Goal: Information Seeking & Learning: Check status

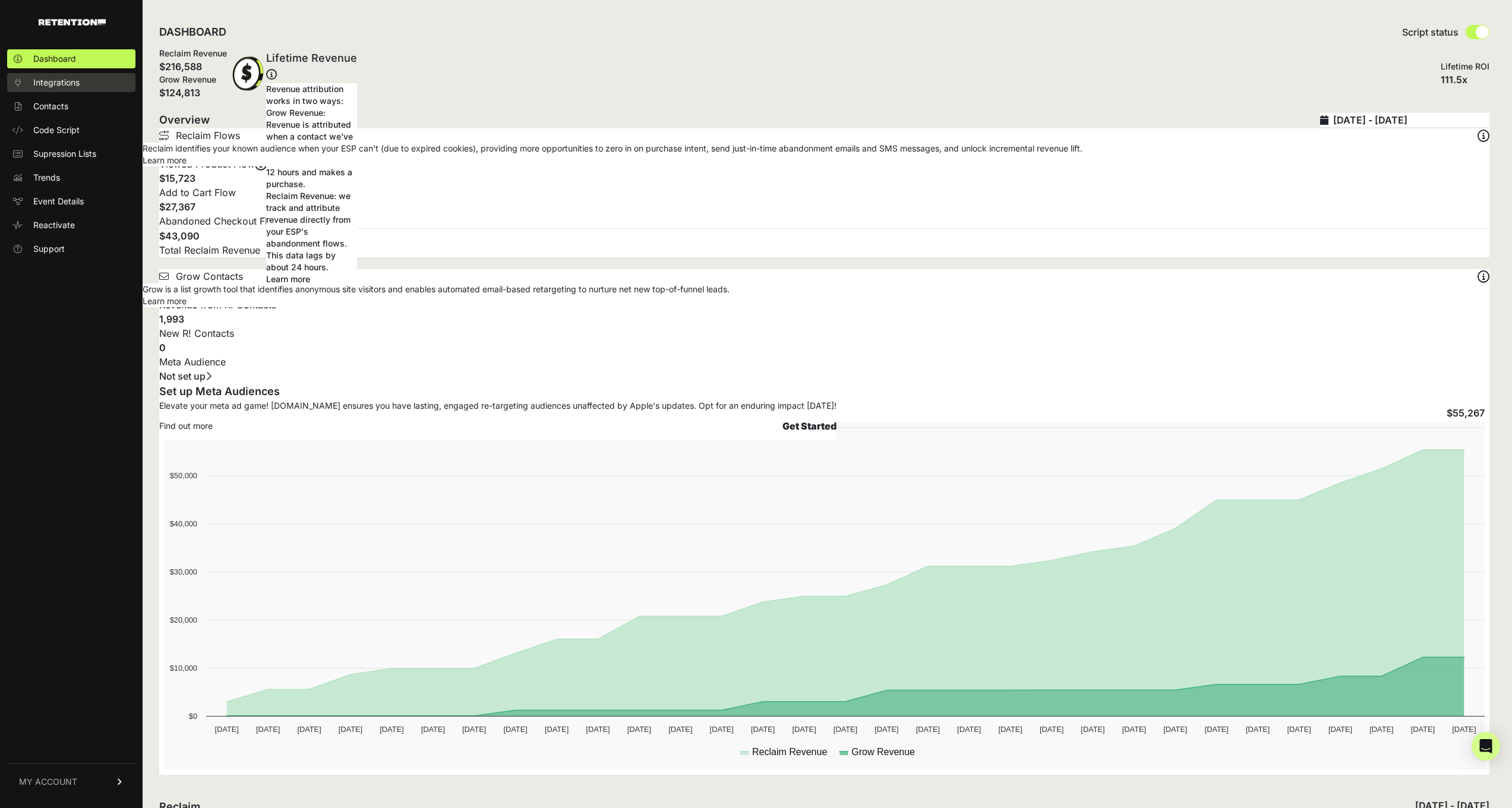
click at [62, 81] on span "Integrations" at bounding box center [56, 83] width 47 height 12
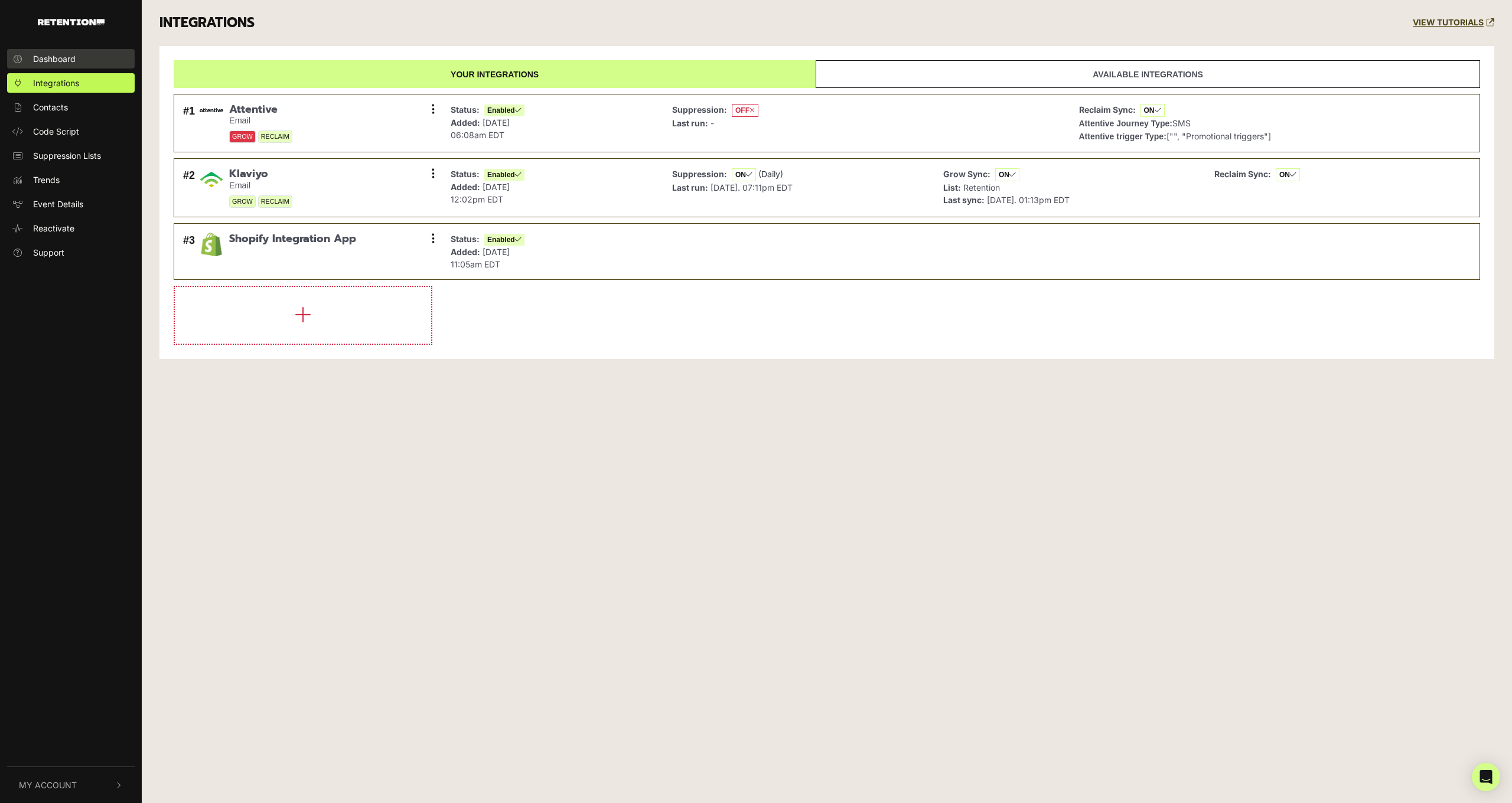
click at [35, 62] on span "Dashboard" at bounding box center [54, 59] width 43 height 12
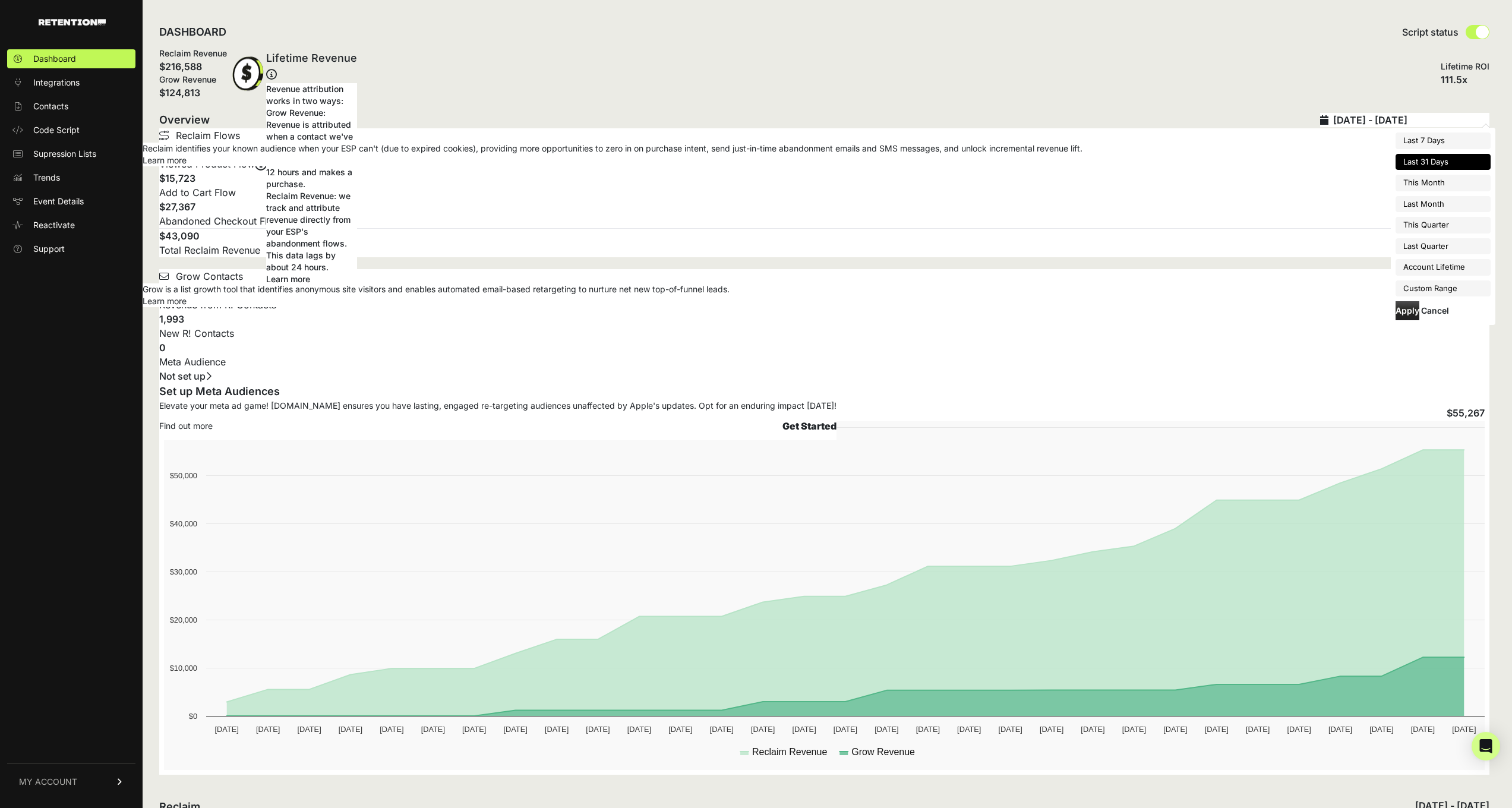
click at [1439, 120] on input "[DATE] - [DATE]" at bounding box center [1411, 120] width 156 height 14
click at [1432, 199] on li "Last Month" at bounding box center [1443, 204] width 95 height 17
type input "2025-09-01 - 2025-09-30"
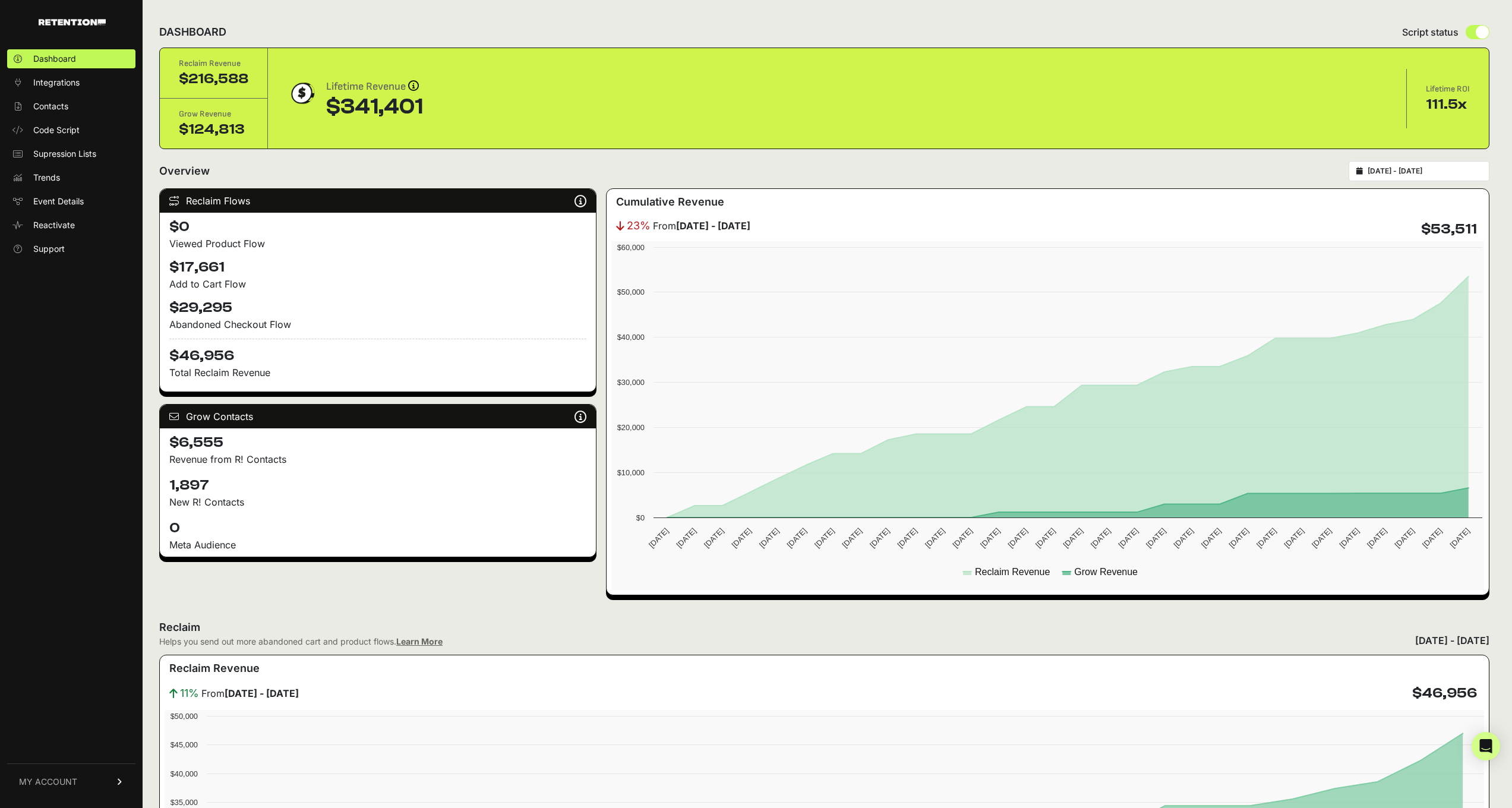
click at [1389, 177] on div "[DATE] - [DATE]" at bounding box center [1419, 171] width 140 height 20
click at [1391, 173] on input "[DATE] - [DATE]" at bounding box center [1425, 171] width 114 height 10
click at [1425, 231] on li "This Month" at bounding box center [1435, 231] width 95 height 17
type input "2025-10-01 - 2025-10-31"
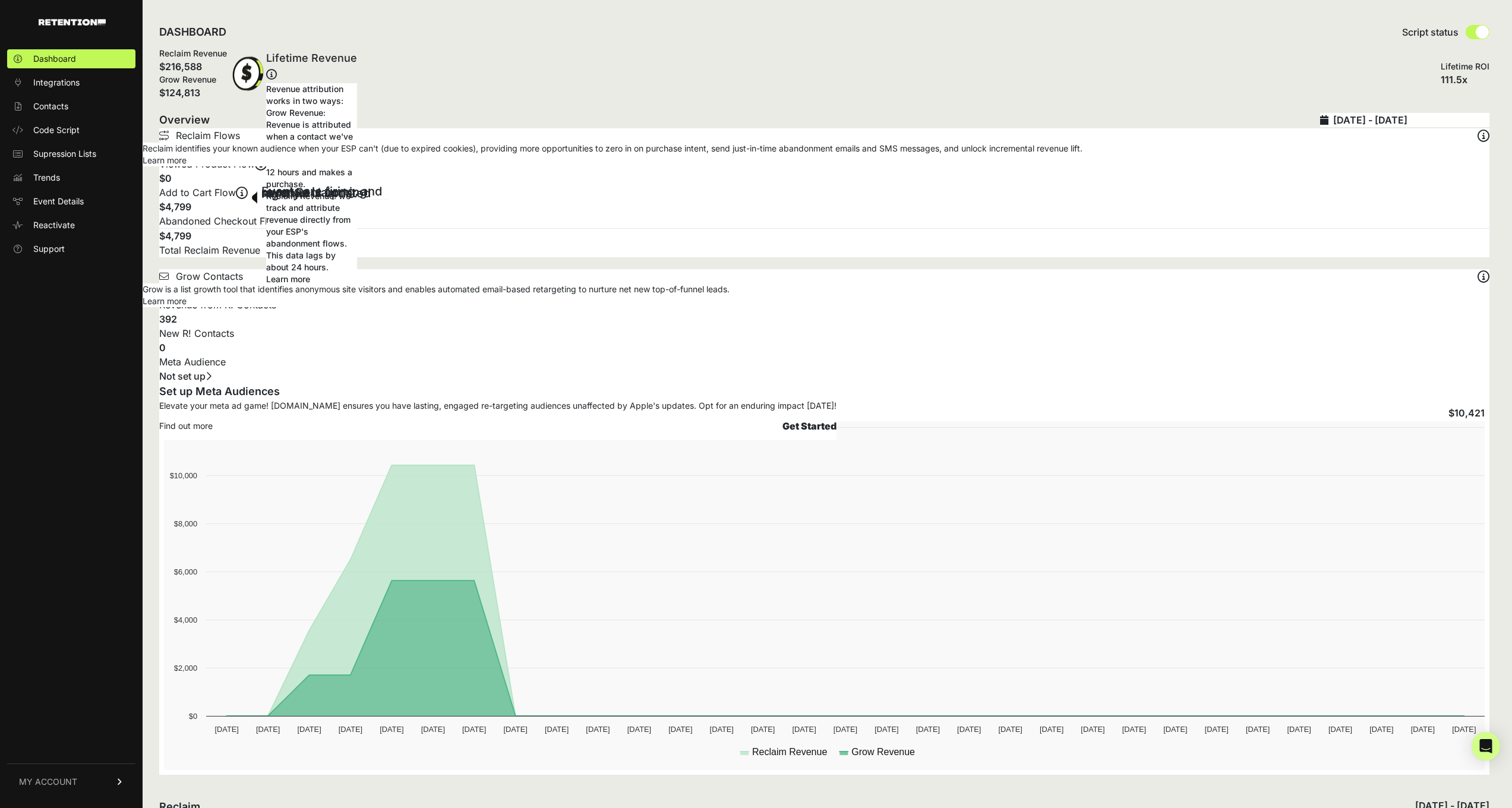
type input "2025-10-01"
type input "[DATE]"
click at [1455, 118] on input "2025-10-01 - 2025-10-31" at bounding box center [1411, 120] width 156 height 14
type input "[DATE]"
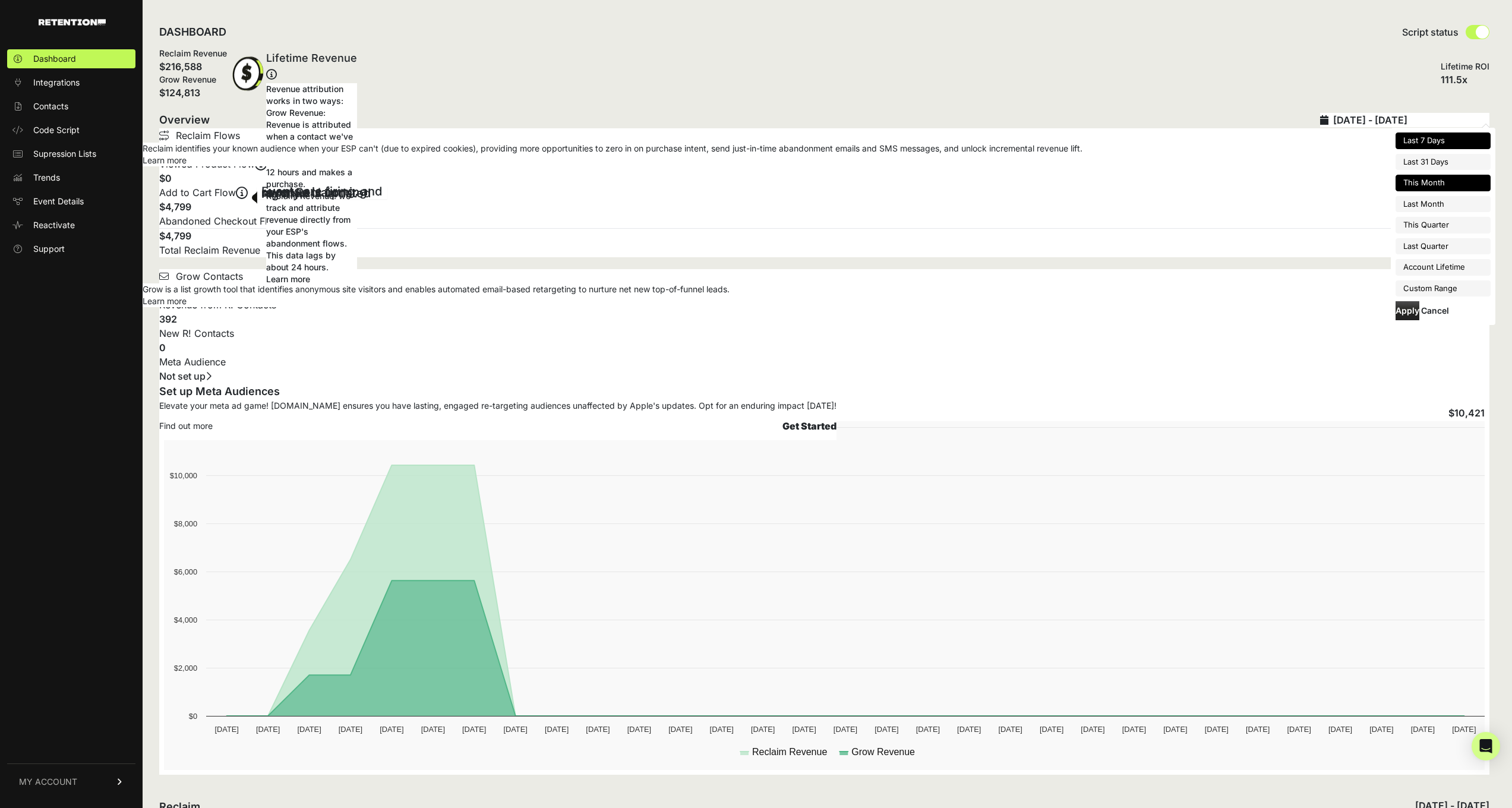
type input "[DATE]"
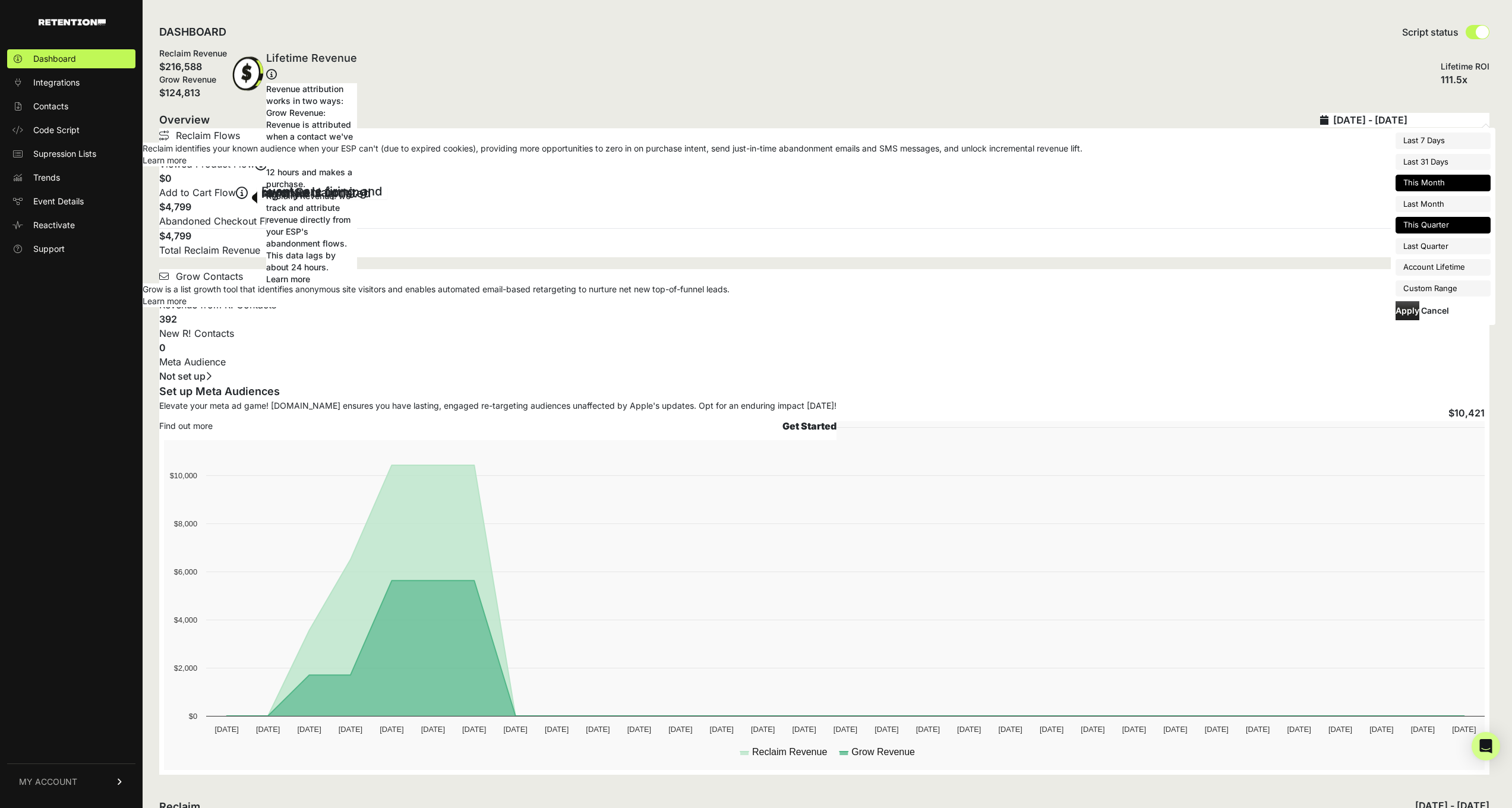
type input "[DATE]"
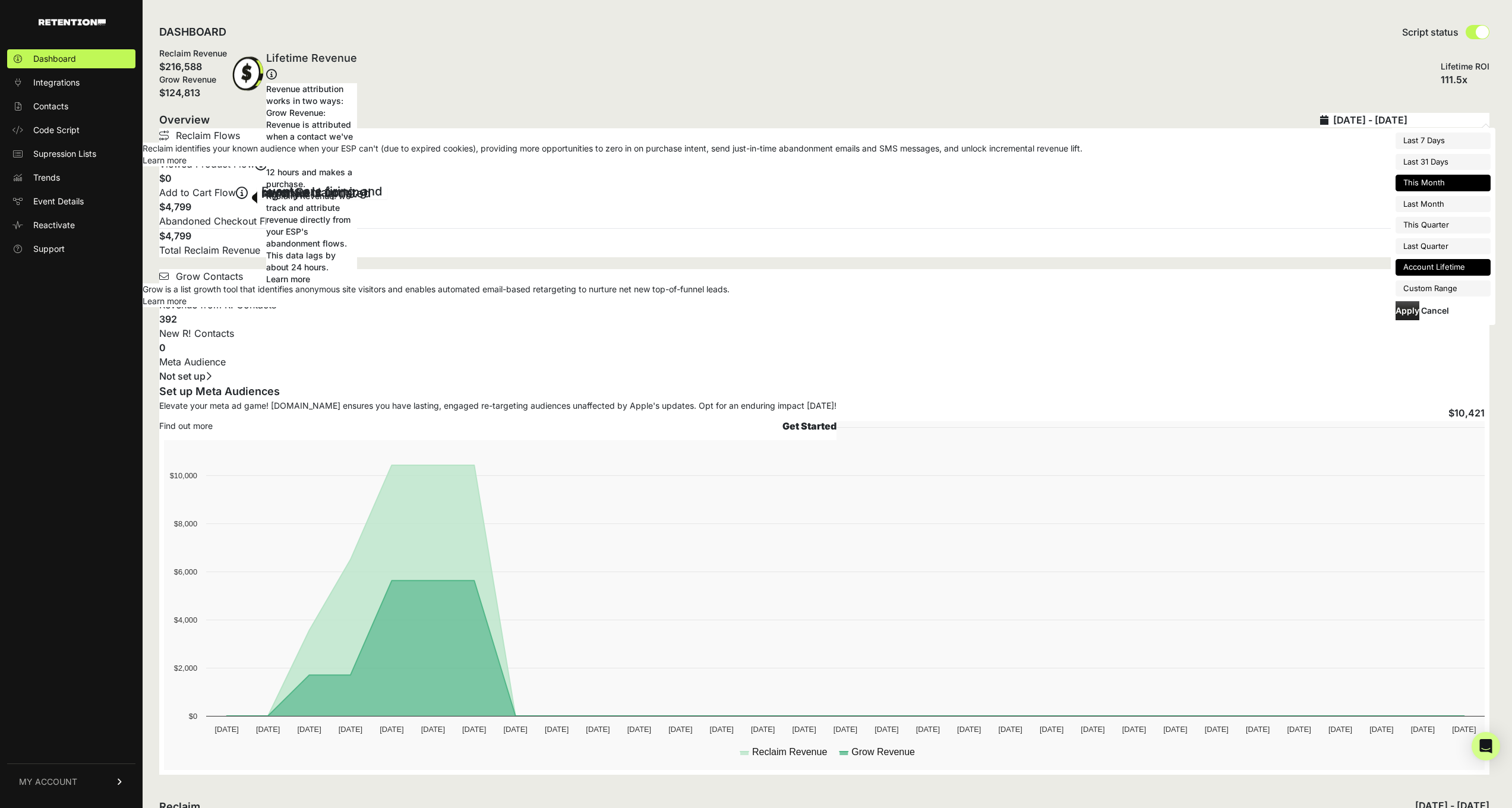
type input "[DATE]"
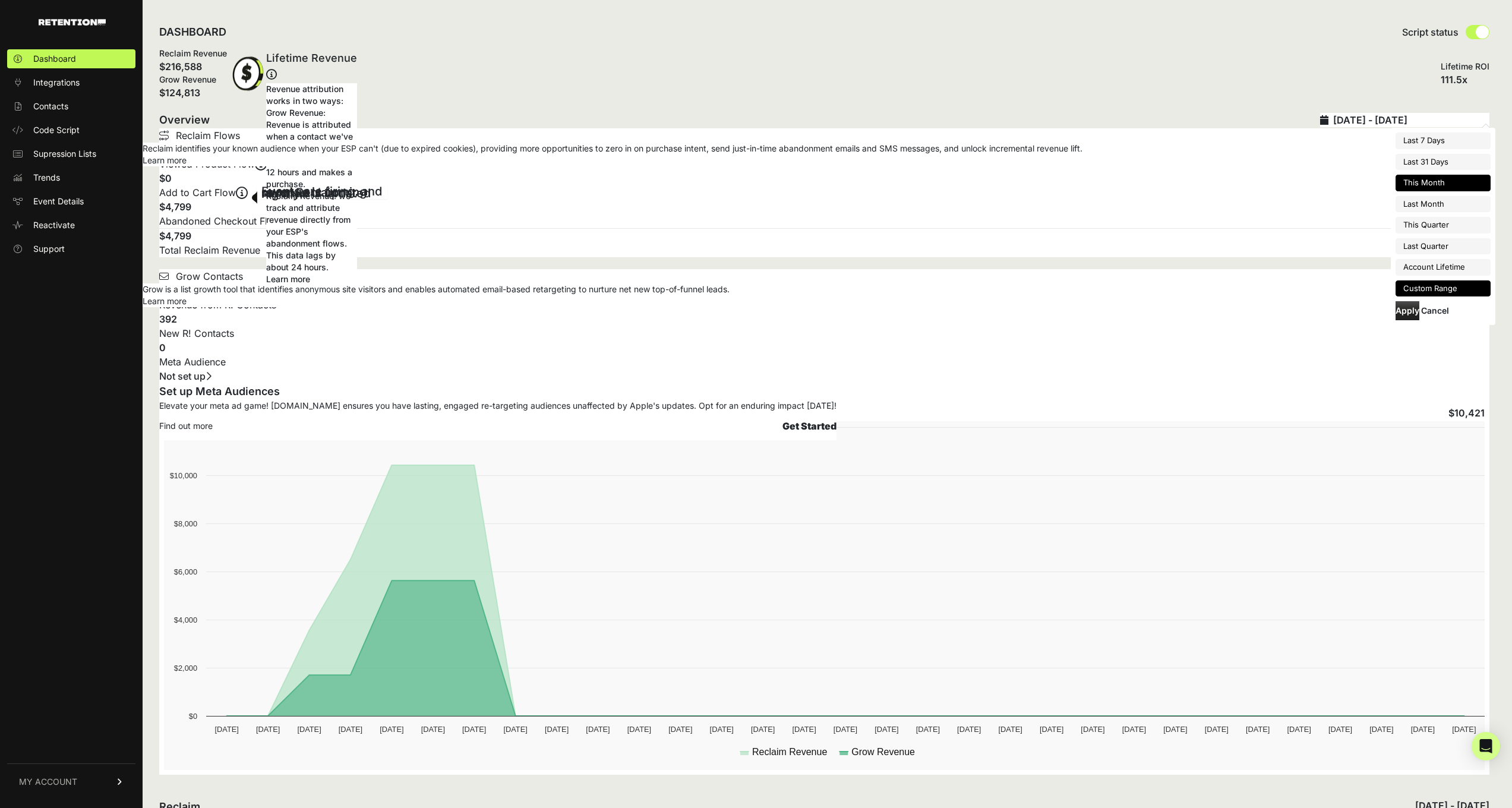
type input "[DATE]"
click at [1448, 283] on li "Custom Range" at bounding box center [1443, 288] width 95 height 17
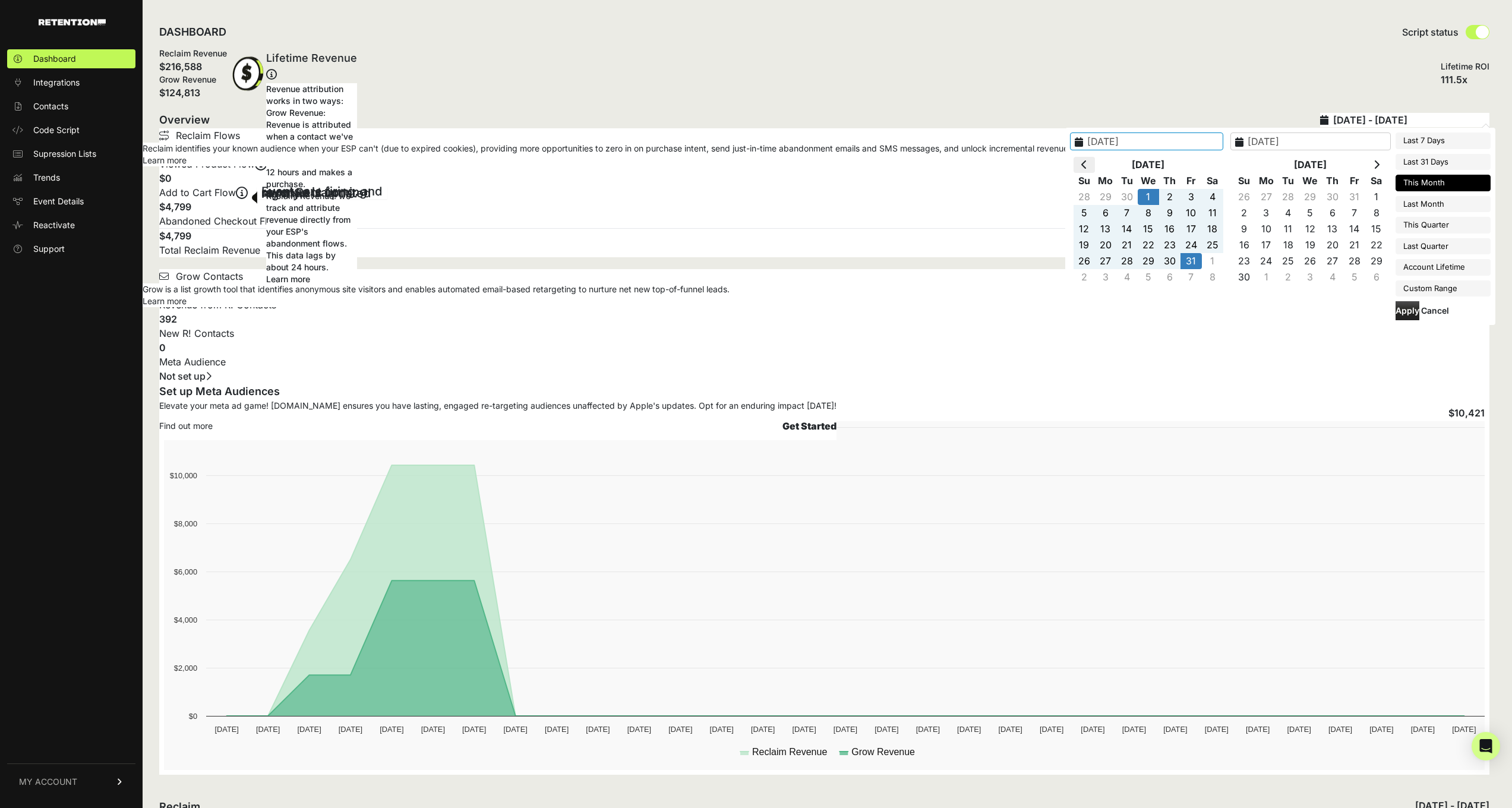
click at [1079, 165] on th at bounding box center [1084, 165] width 21 height 16
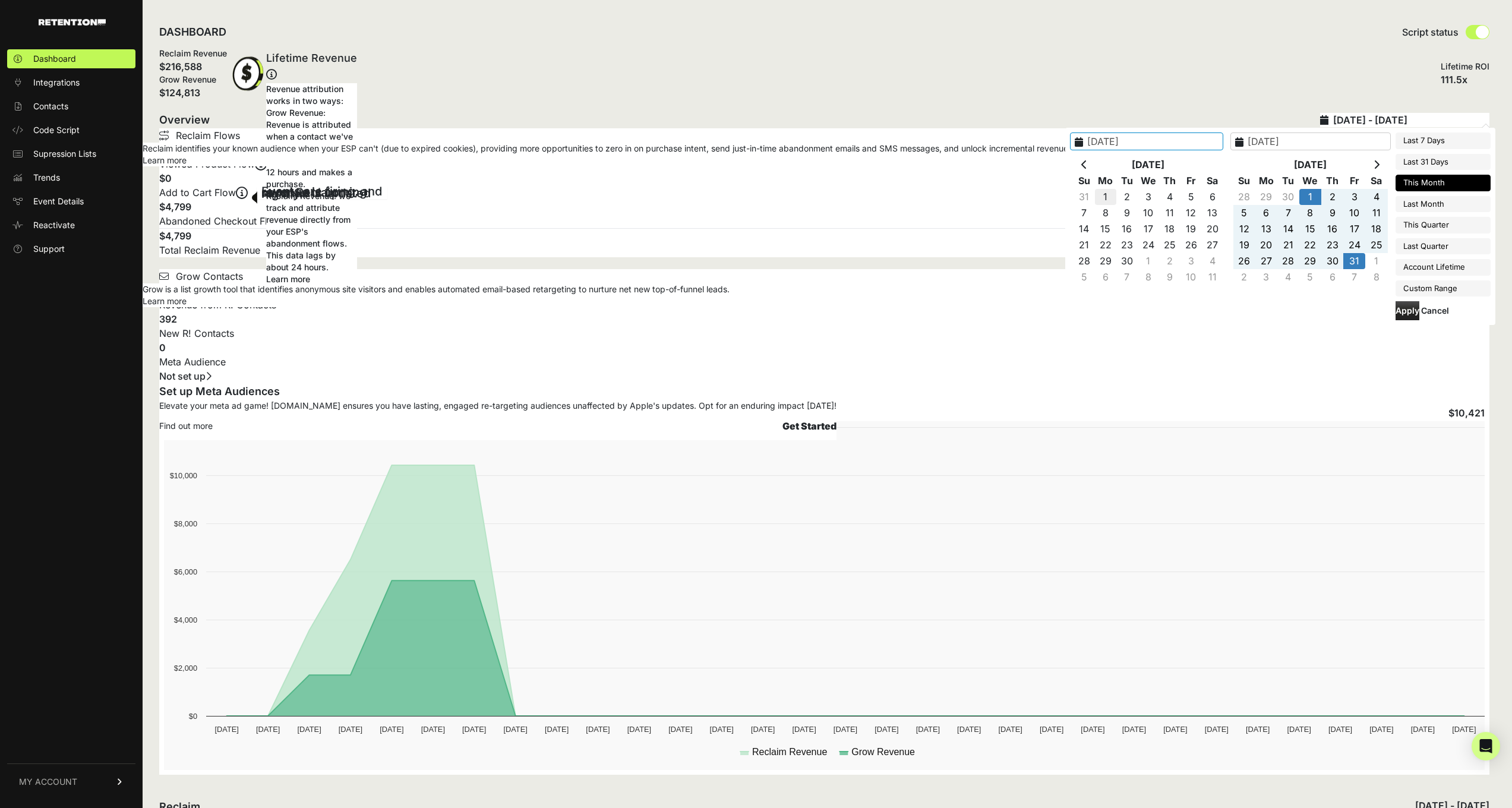
type input "[DATE]"
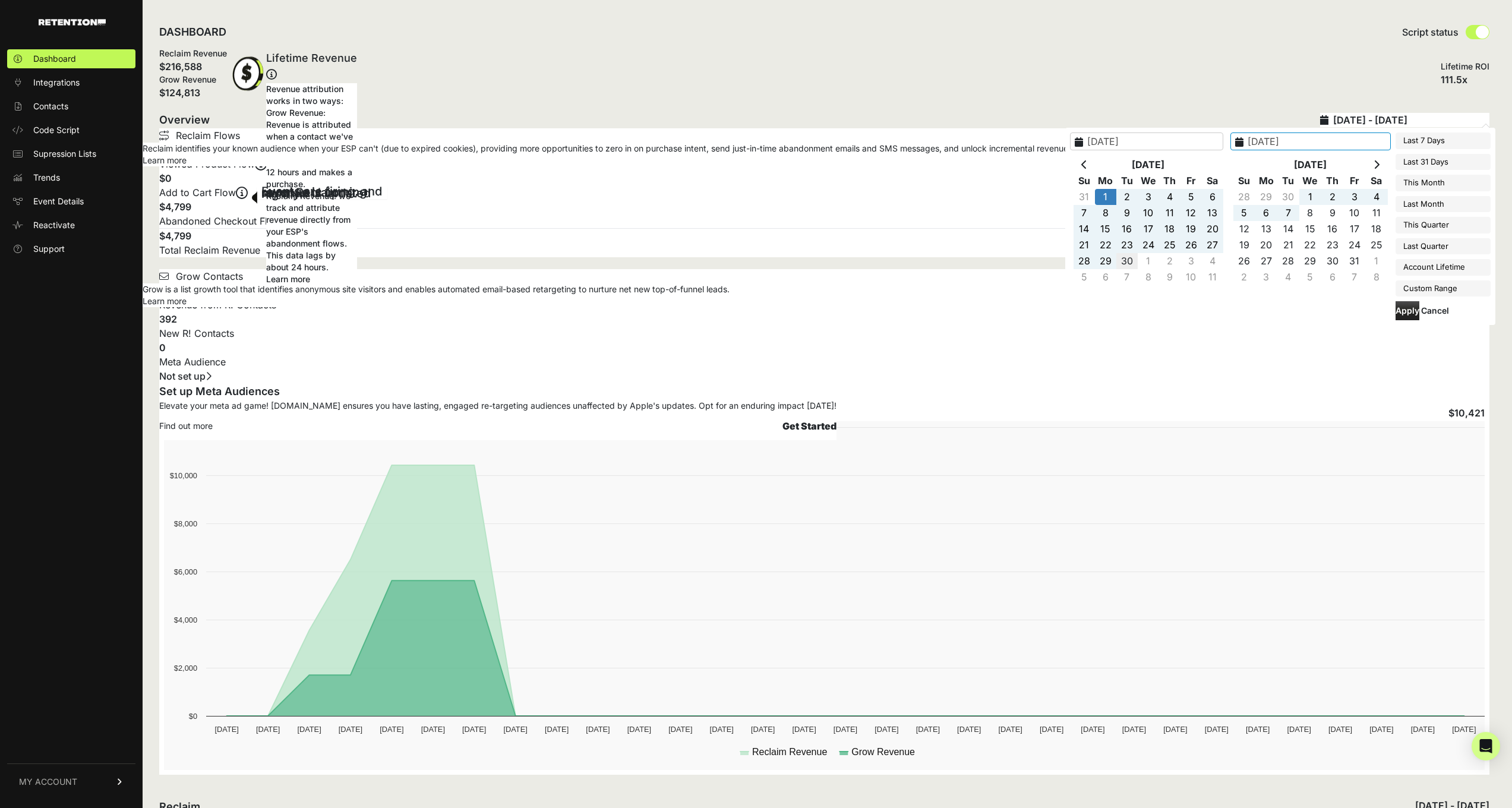
type input "[DATE]"
click at [1409, 309] on button "Apply" at bounding box center [1408, 310] width 24 height 19
type input "[DATE] - [DATE]"
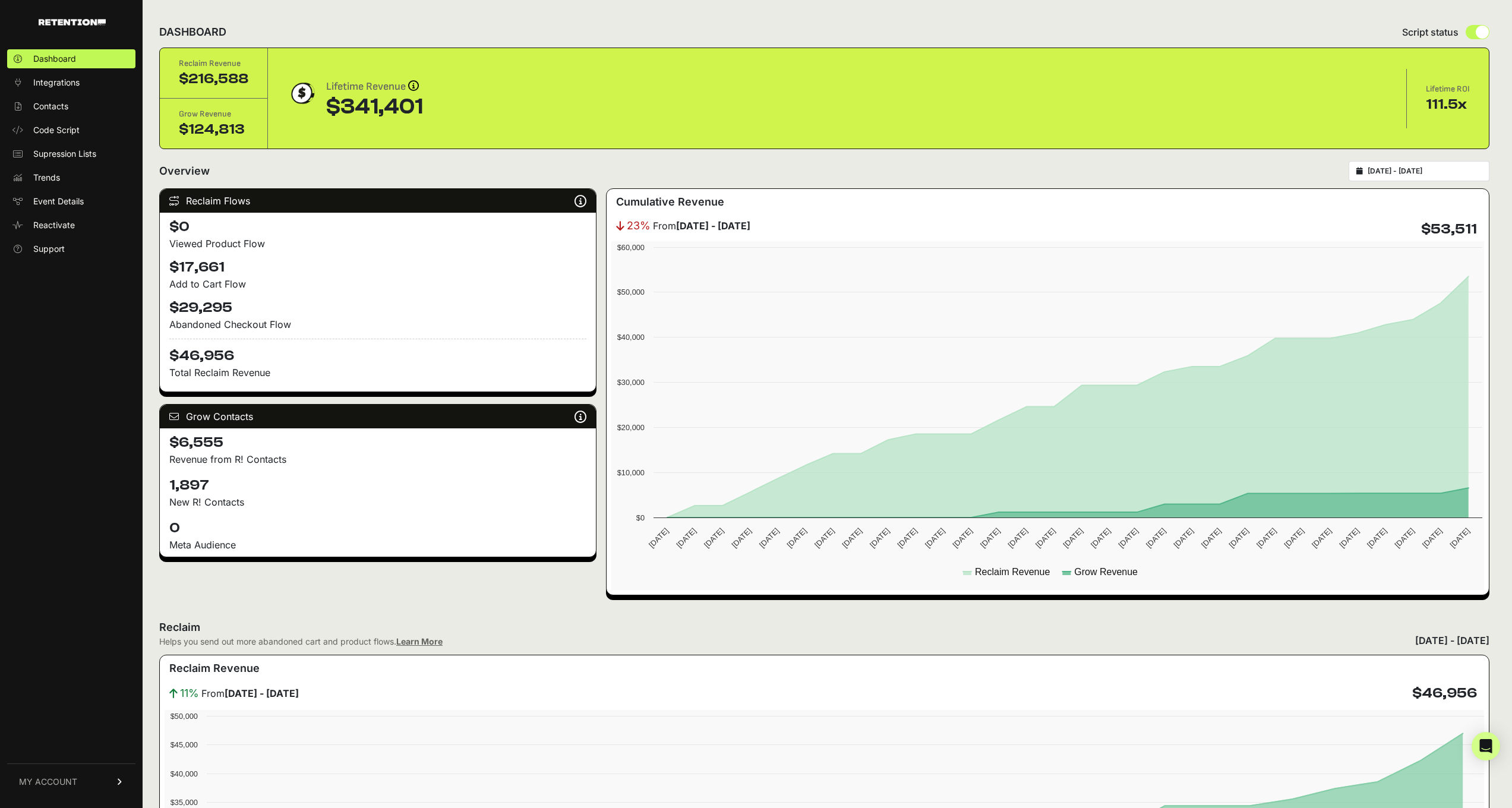
click at [1426, 166] on div "[DATE] - [DATE]" at bounding box center [1419, 171] width 140 height 20
click at [1393, 173] on input "[DATE] - [DATE]" at bounding box center [1425, 171] width 114 height 10
click at [1303, 174] on div "Overview [DATE] - [DATE]" at bounding box center [824, 171] width 1330 height 20
click at [1418, 172] on input "[DATE] - [DATE]" at bounding box center [1425, 171] width 114 height 10
click at [1414, 335] on li "Custom Range" at bounding box center [1435, 337] width 95 height 17
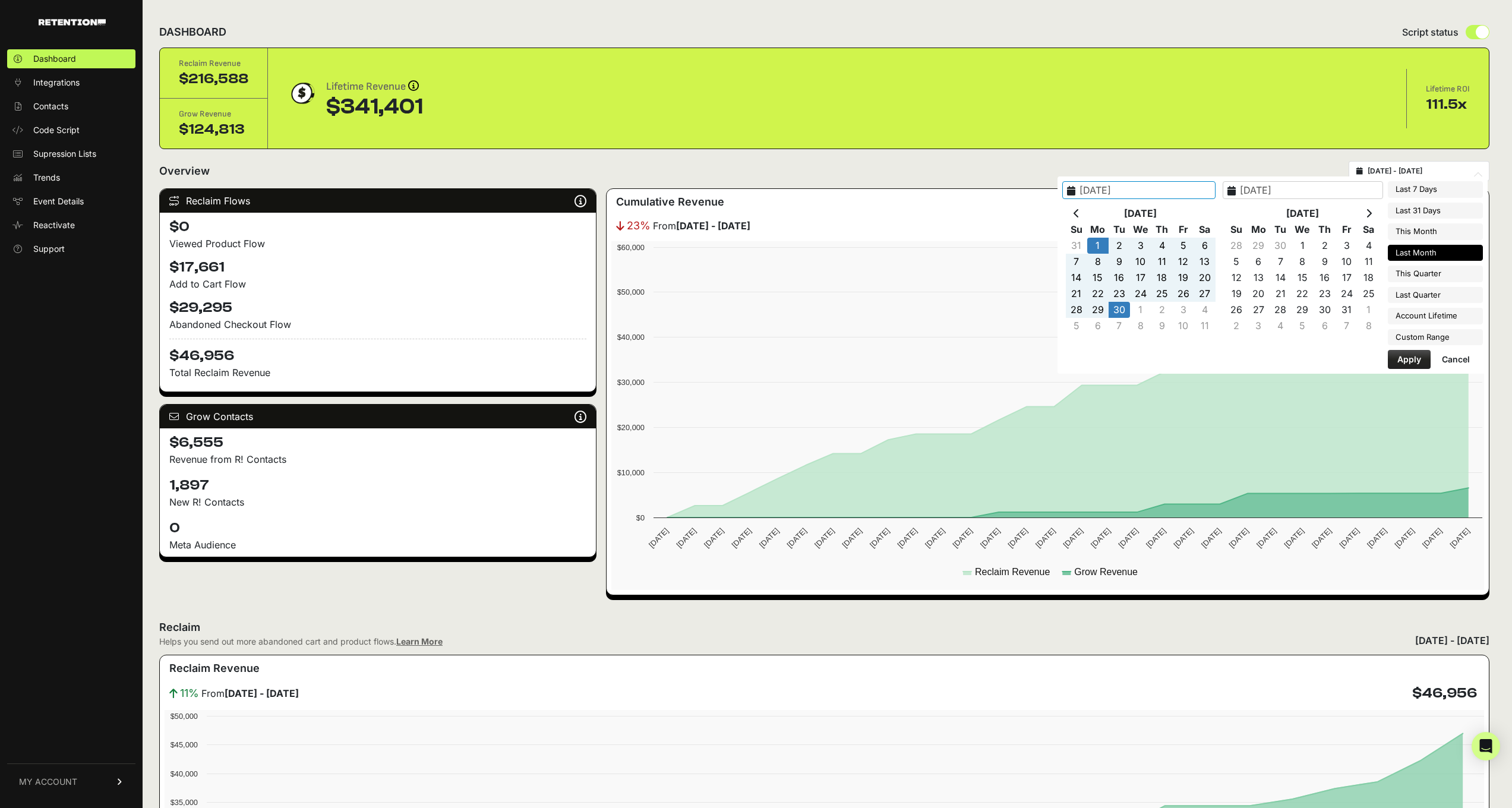
type input "[DATE]"
click at [1081, 213] on th at bounding box center [1077, 214] width 21 height 16
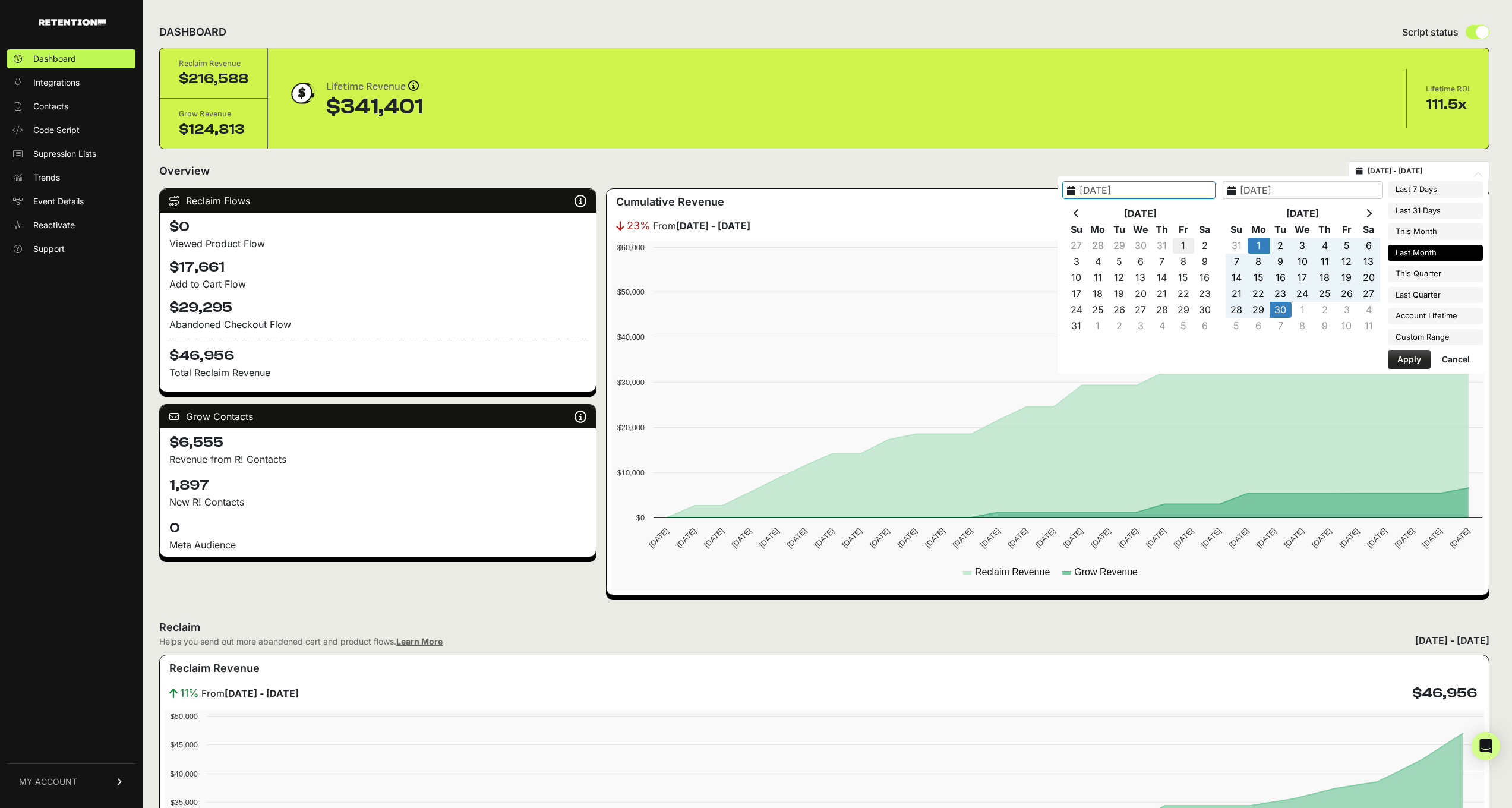
type input "[DATE]"
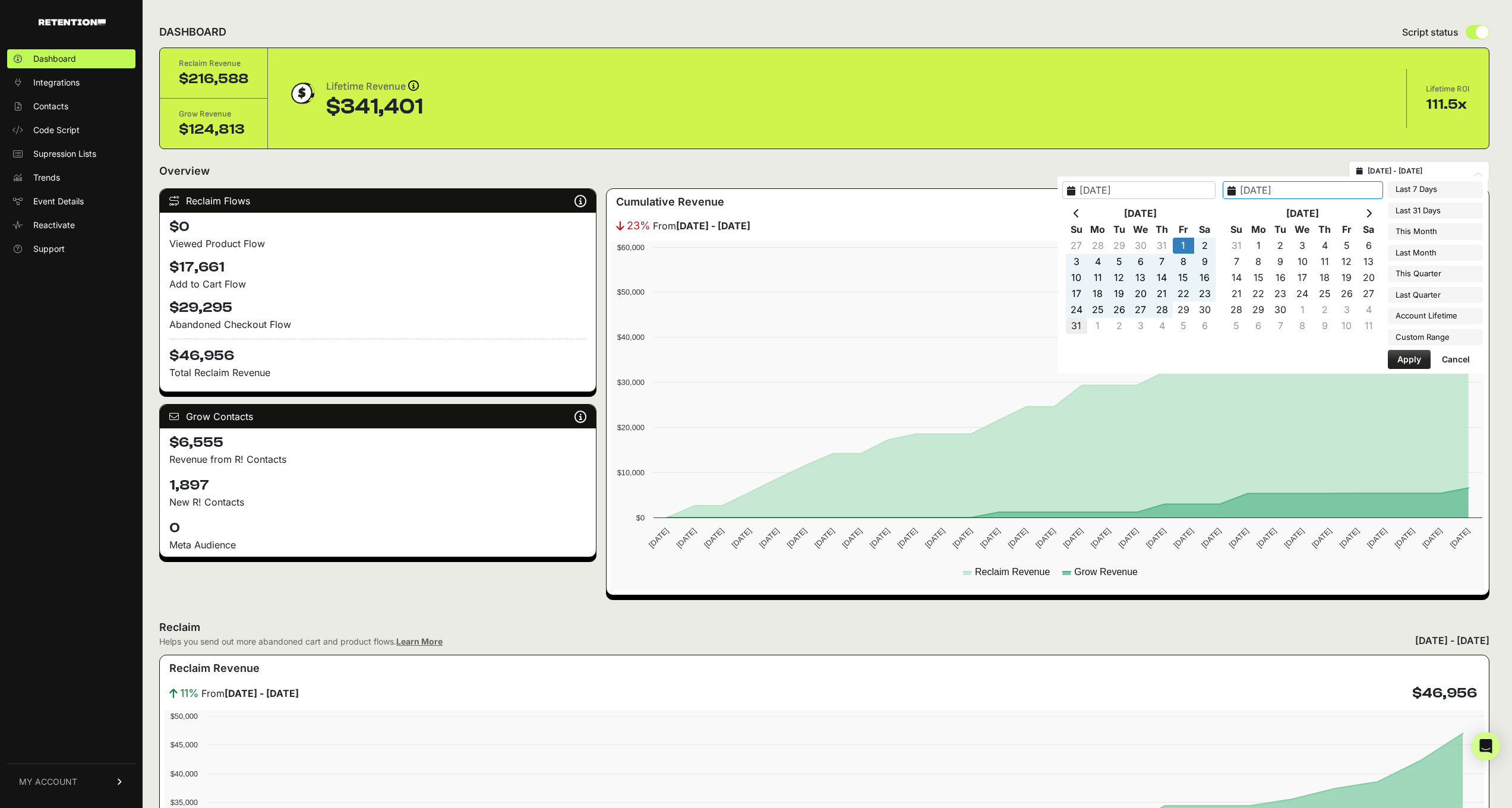
type input "[DATE]"
click at [1411, 355] on button "Apply" at bounding box center [1409, 359] width 43 height 19
type input "[DATE] - [DATE]"
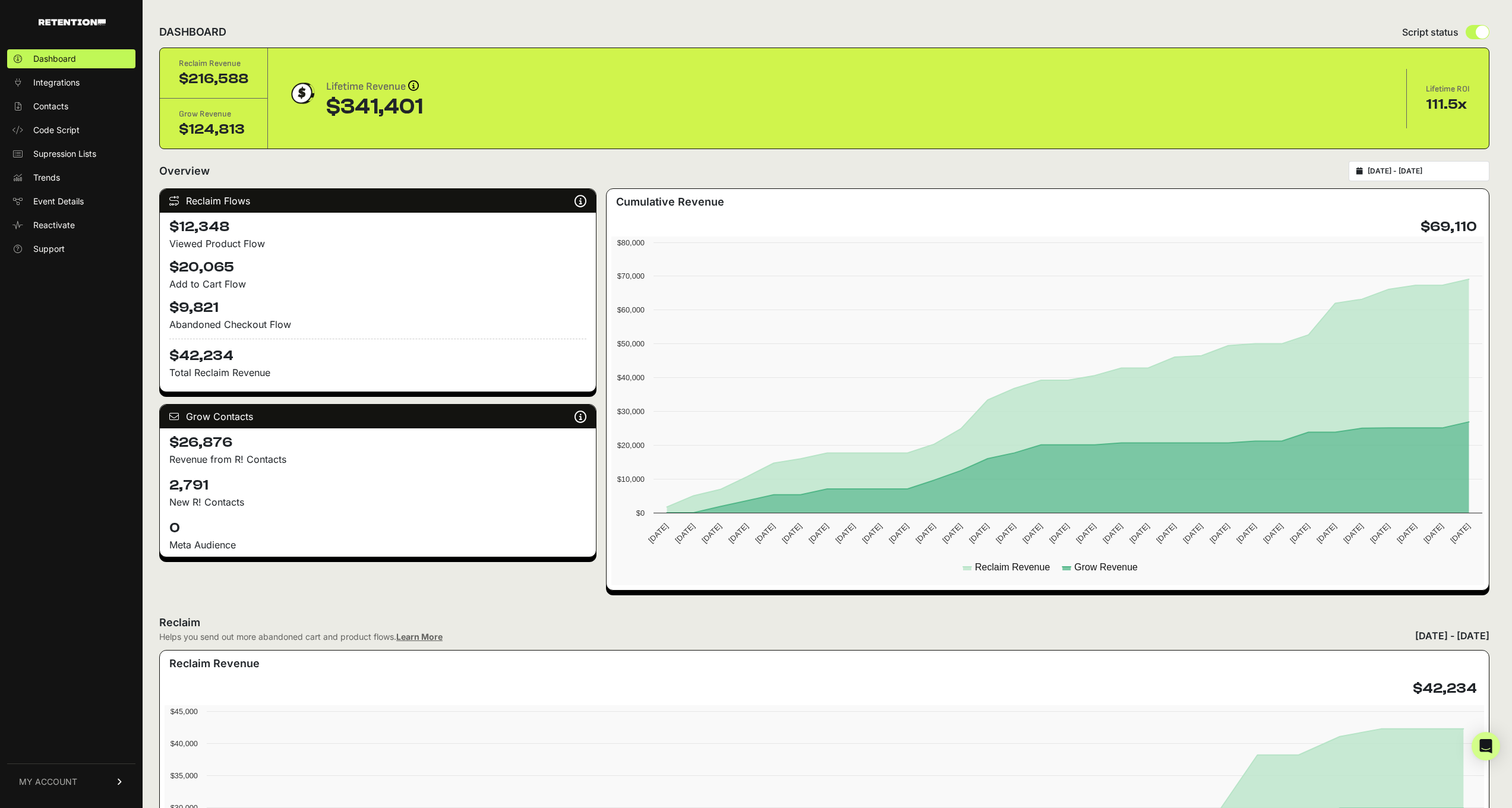
type input "[DATE]"
click at [1408, 171] on input "[DATE] - [DATE]" at bounding box center [1425, 171] width 114 height 10
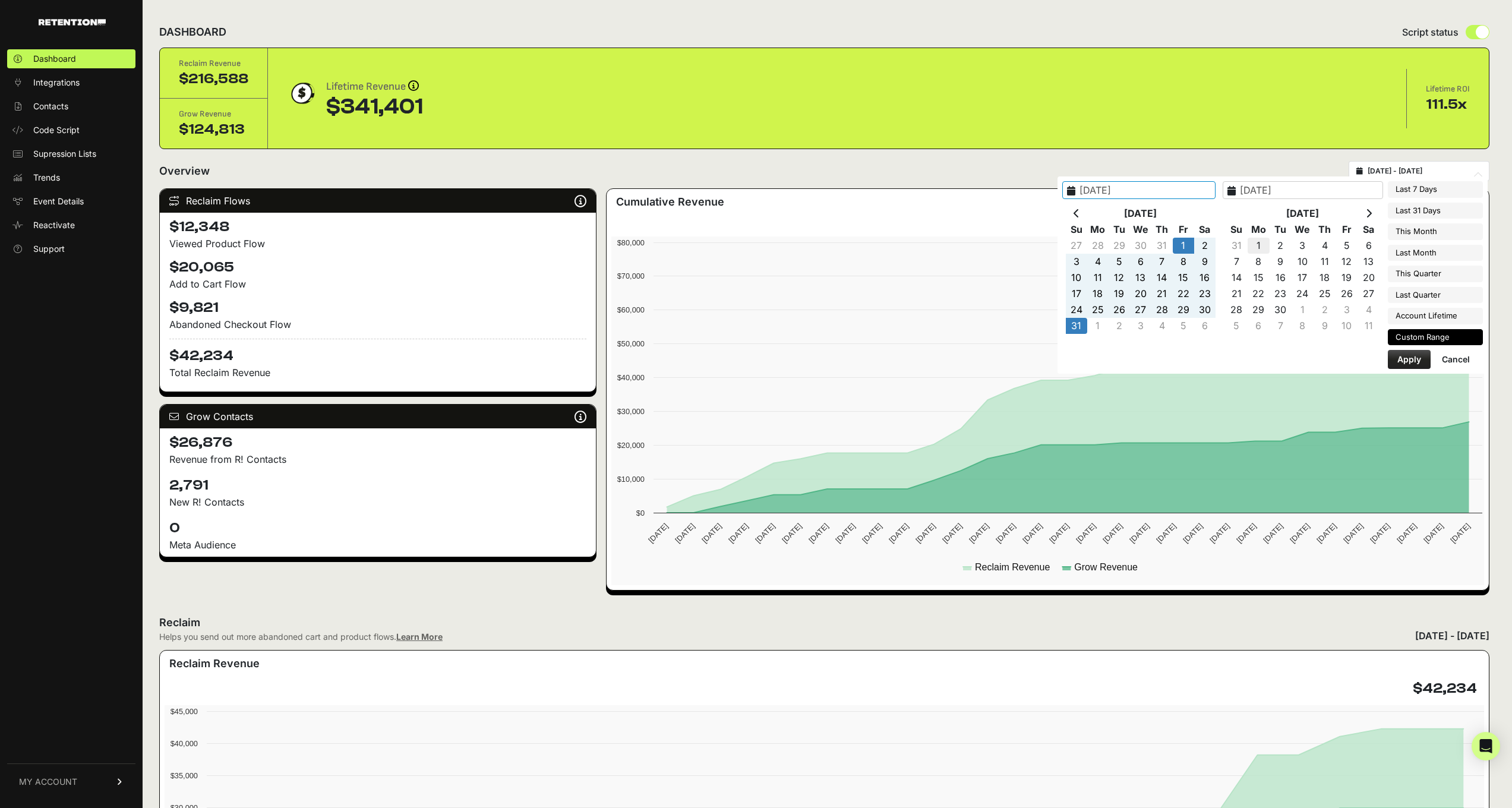
type input "[DATE]"
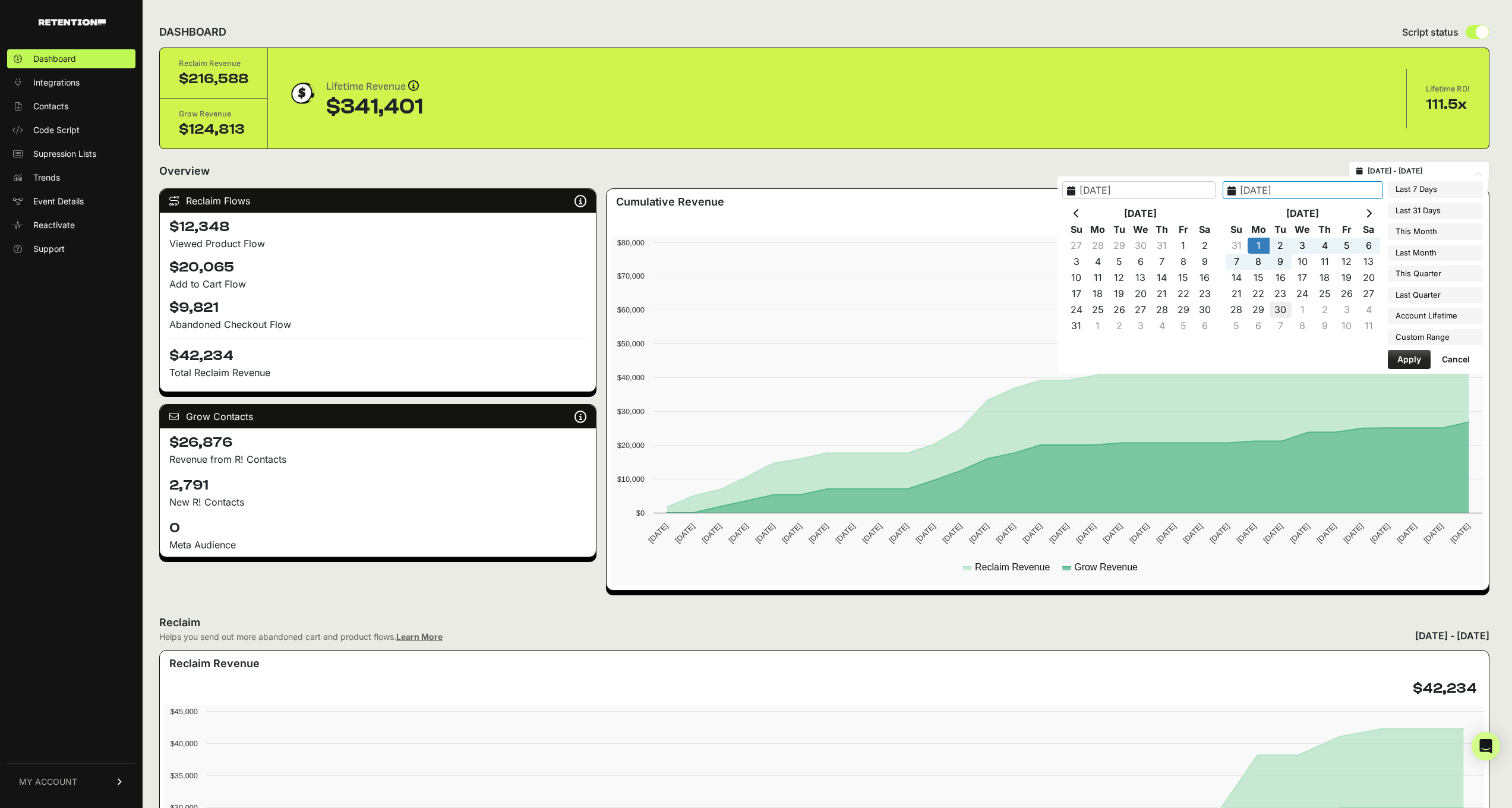
type input "[DATE]"
click at [1405, 361] on button "Apply" at bounding box center [1409, 359] width 43 height 19
type input "[DATE] - [DATE]"
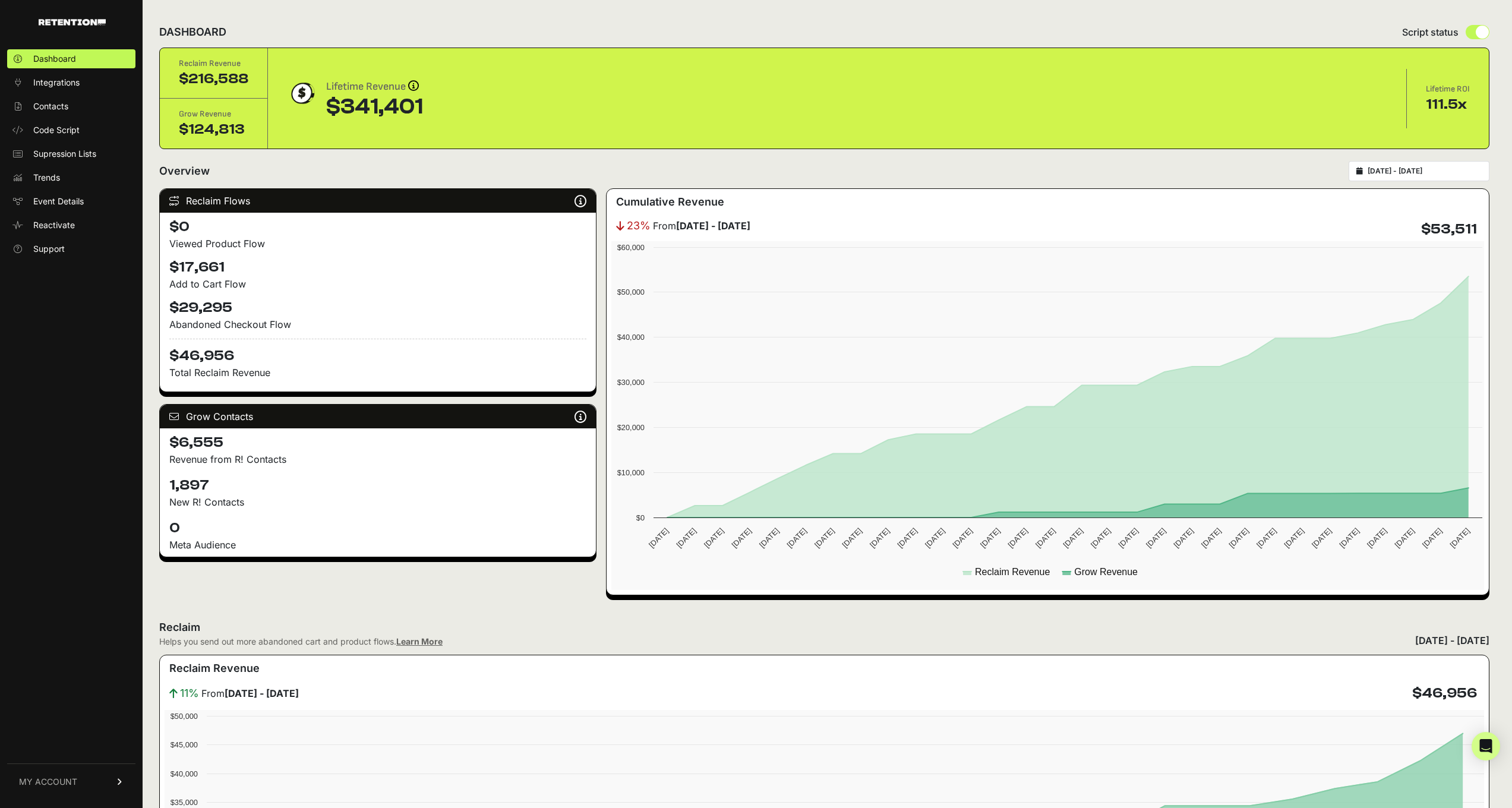
type input "[DATE]"
click at [1390, 168] on input "[DATE] - [DATE]" at bounding box center [1425, 171] width 114 height 10
type input "[DATE]"
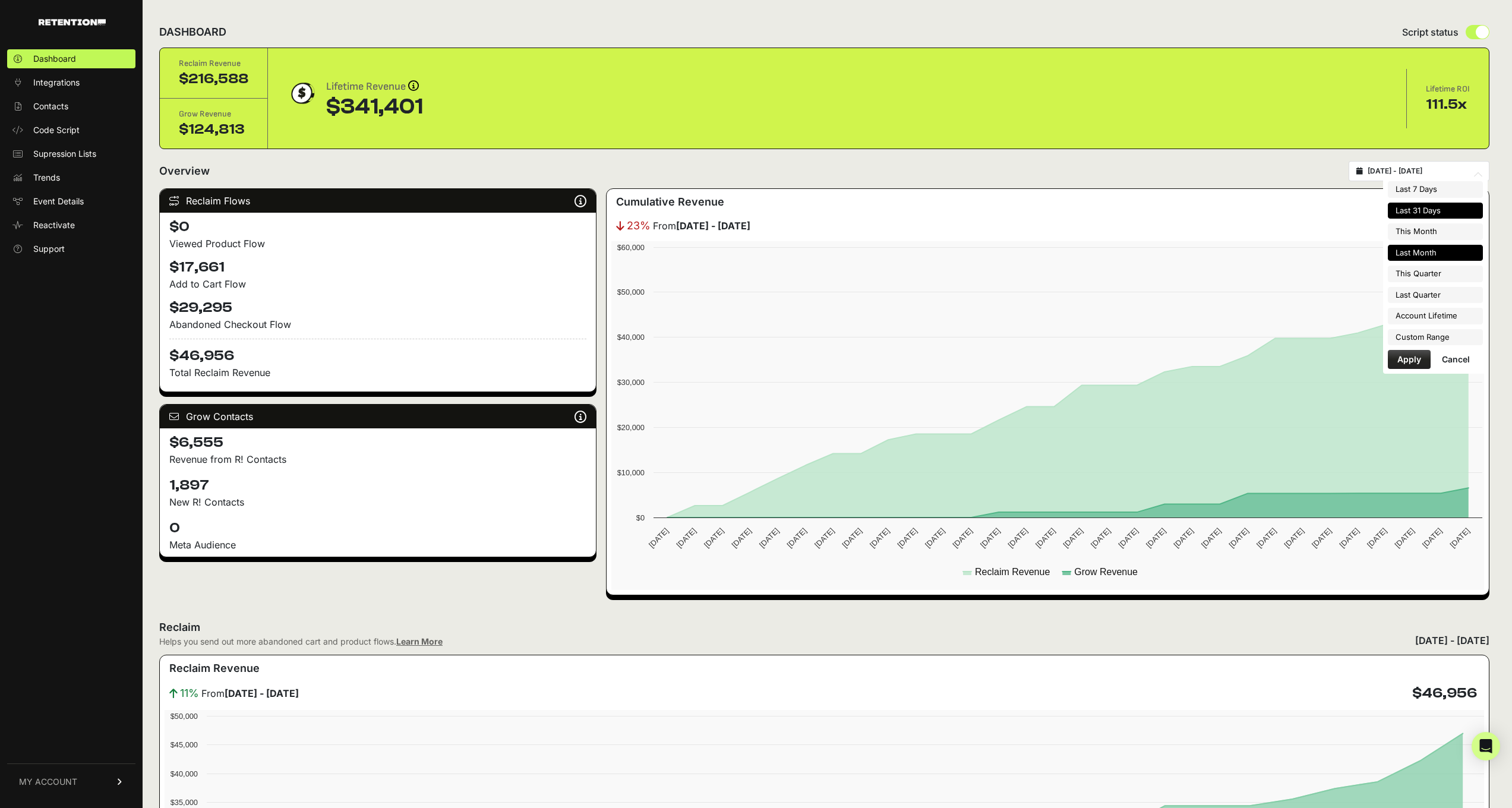
type input "[DATE]"
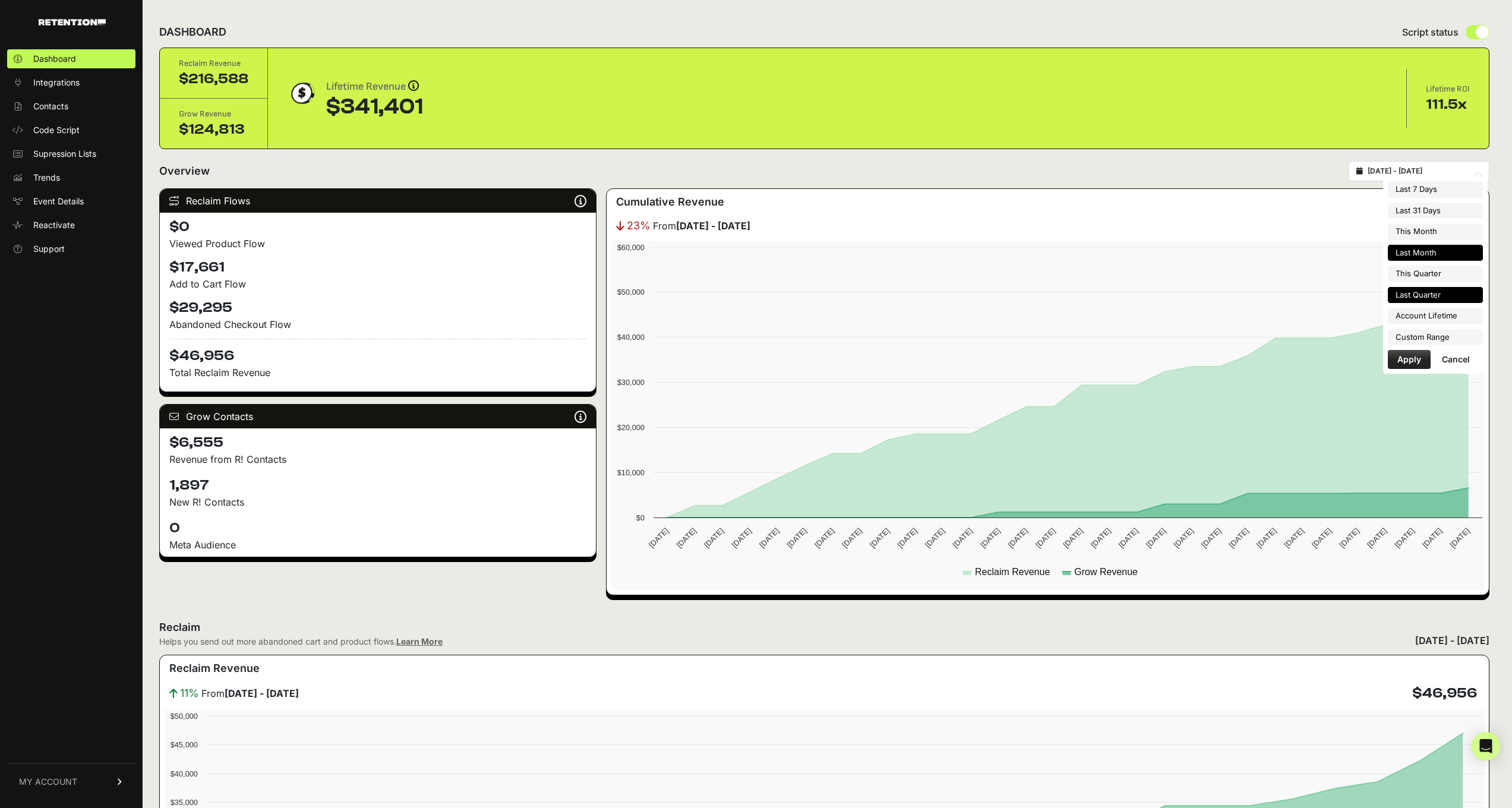
type input "[DATE]"
type input "2025-10-01"
type input "2025-12-31"
type input "2025-07-01"
type input "[DATE]"
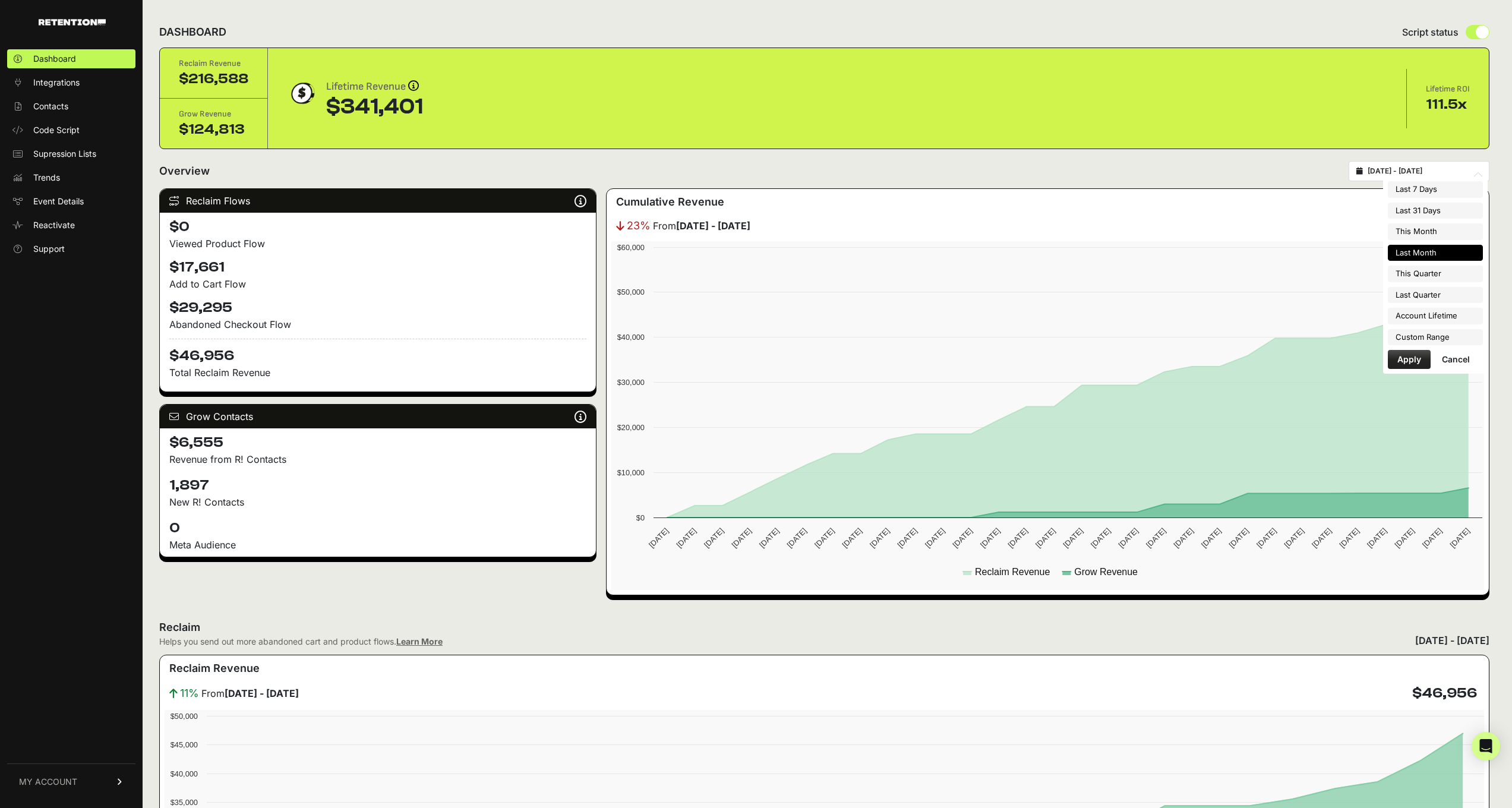
type input "2025-03-21"
type input "2025-10-06"
type input "[DATE]"
click at [1432, 340] on li "Custom Range" at bounding box center [1435, 337] width 95 height 17
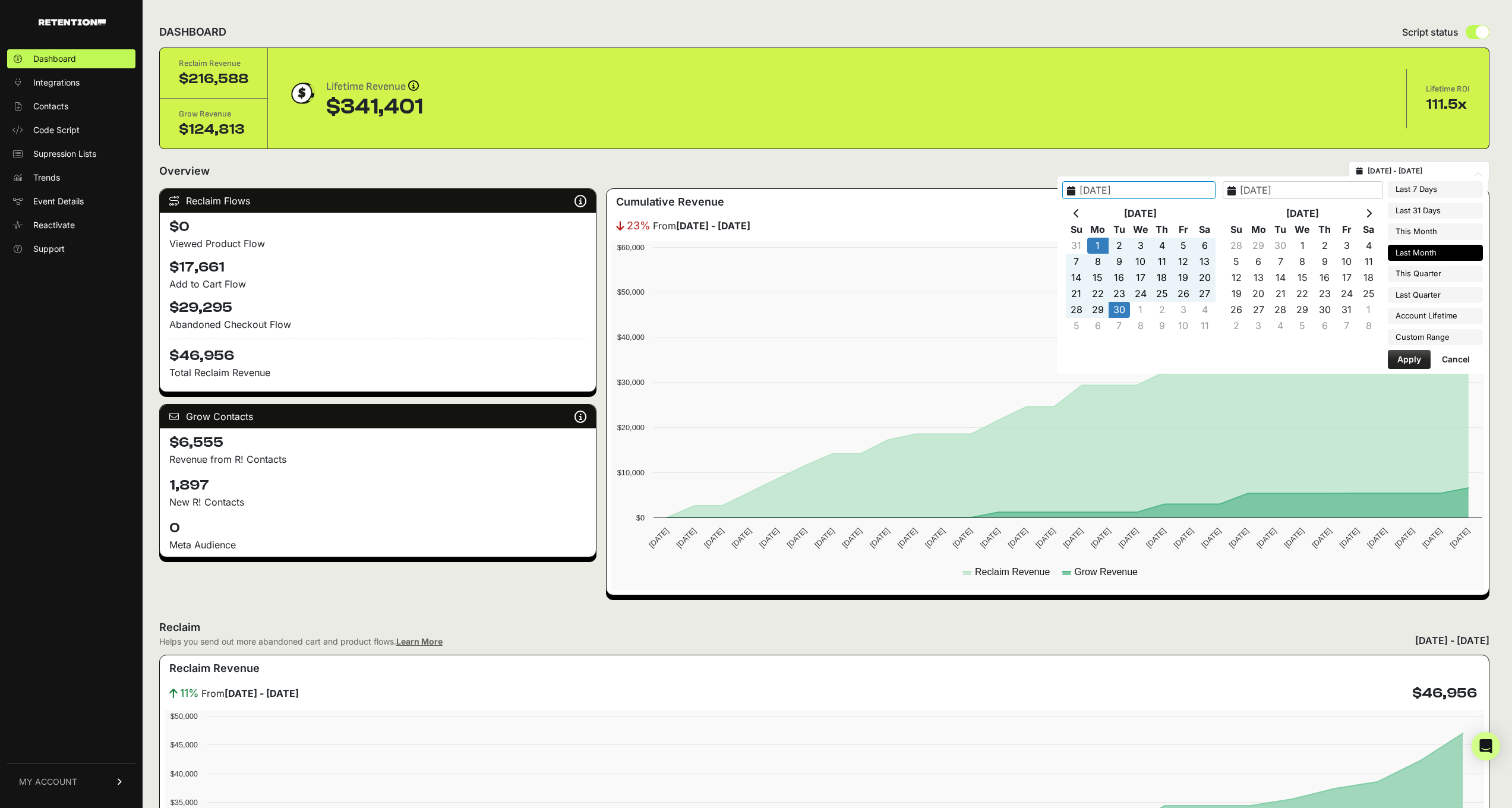
type input "2025-03-21"
type input "2025-10-06"
type input "[DATE]"
click at [1082, 210] on th at bounding box center [1077, 214] width 21 height 16
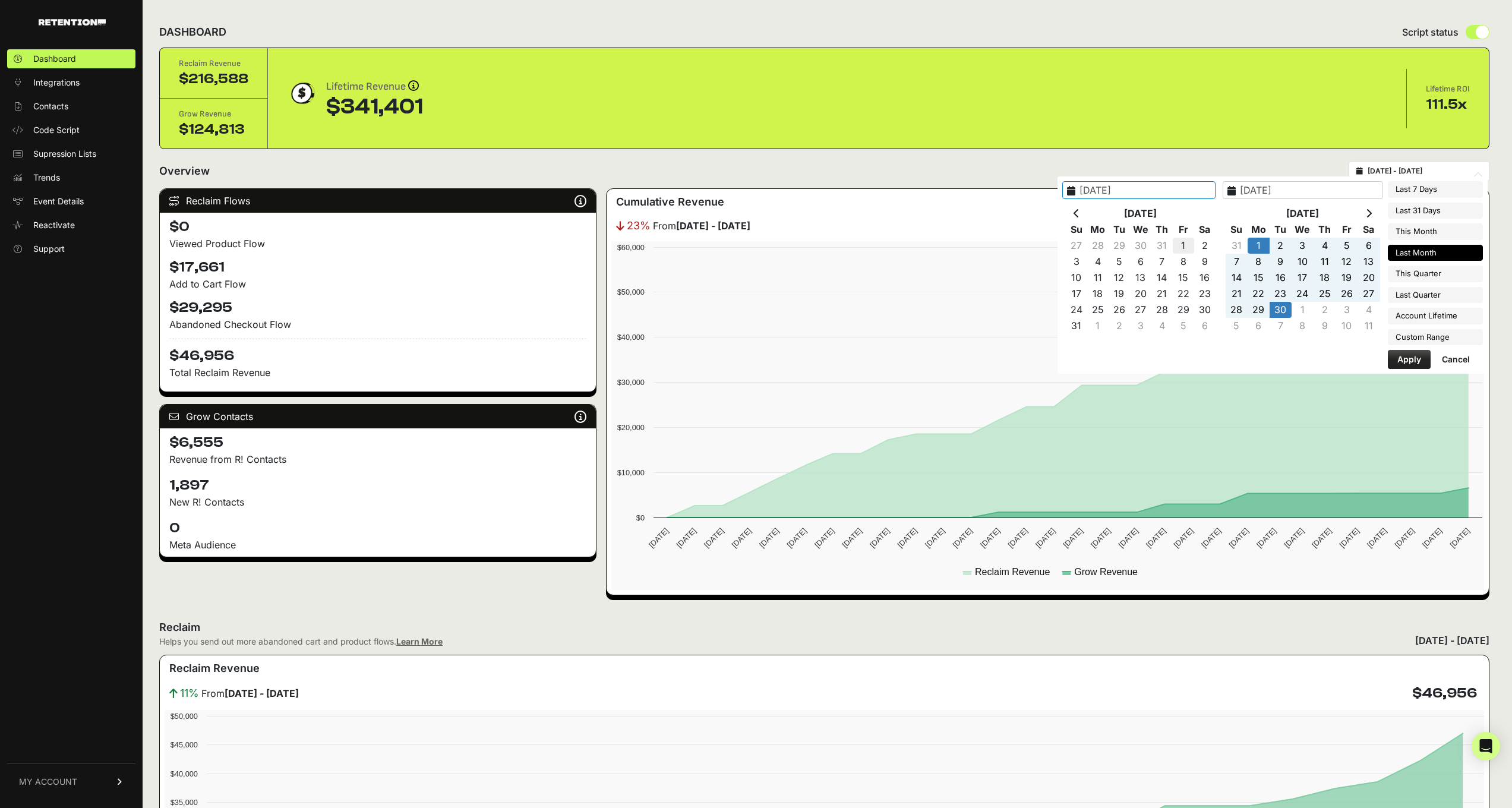
type input "[DATE]"
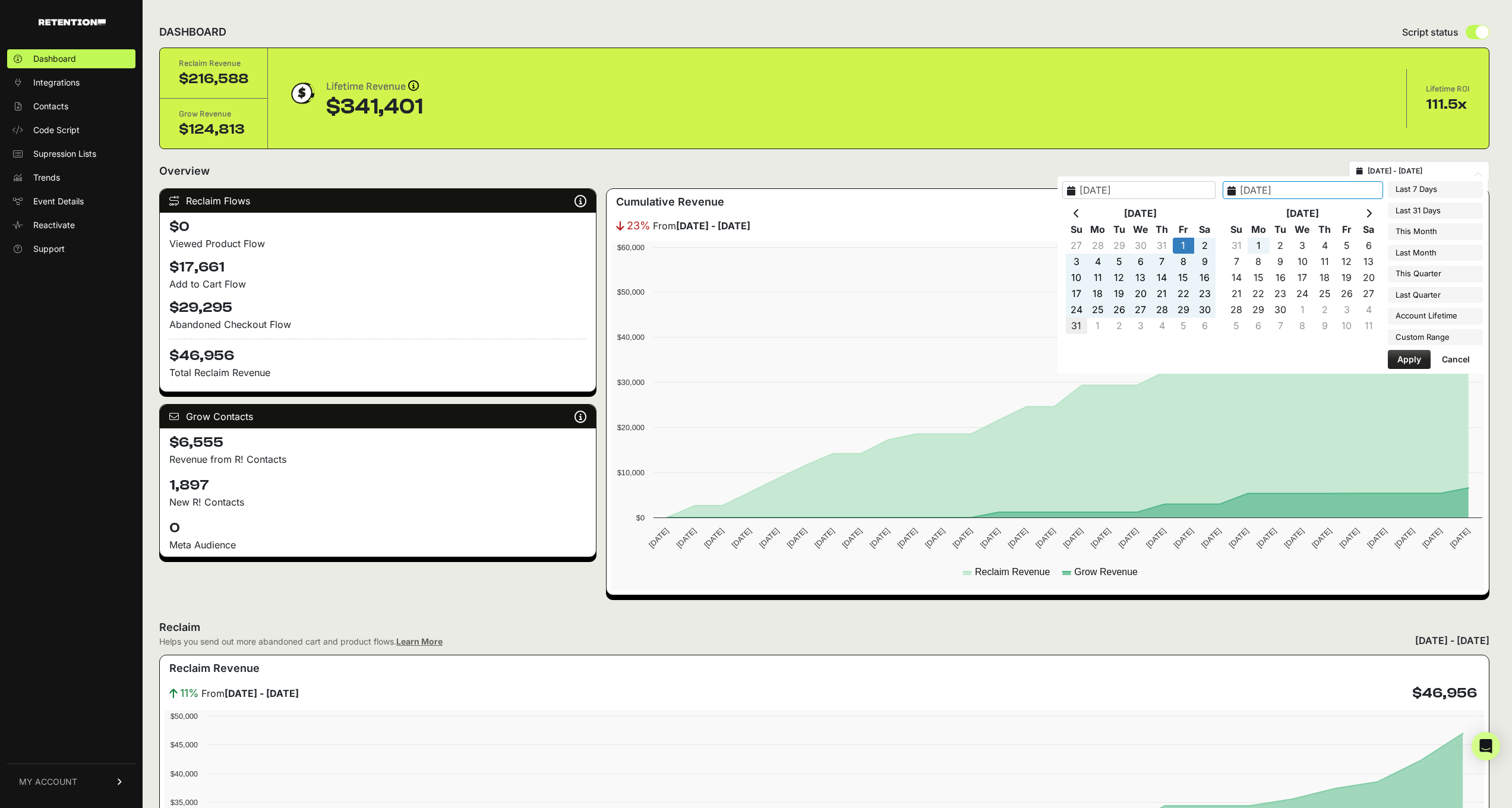
type input "[DATE]"
click at [1416, 356] on button "Apply" at bounding box center [1409, 359] width 43 height 19
type input "[DATE] - [DATE]"
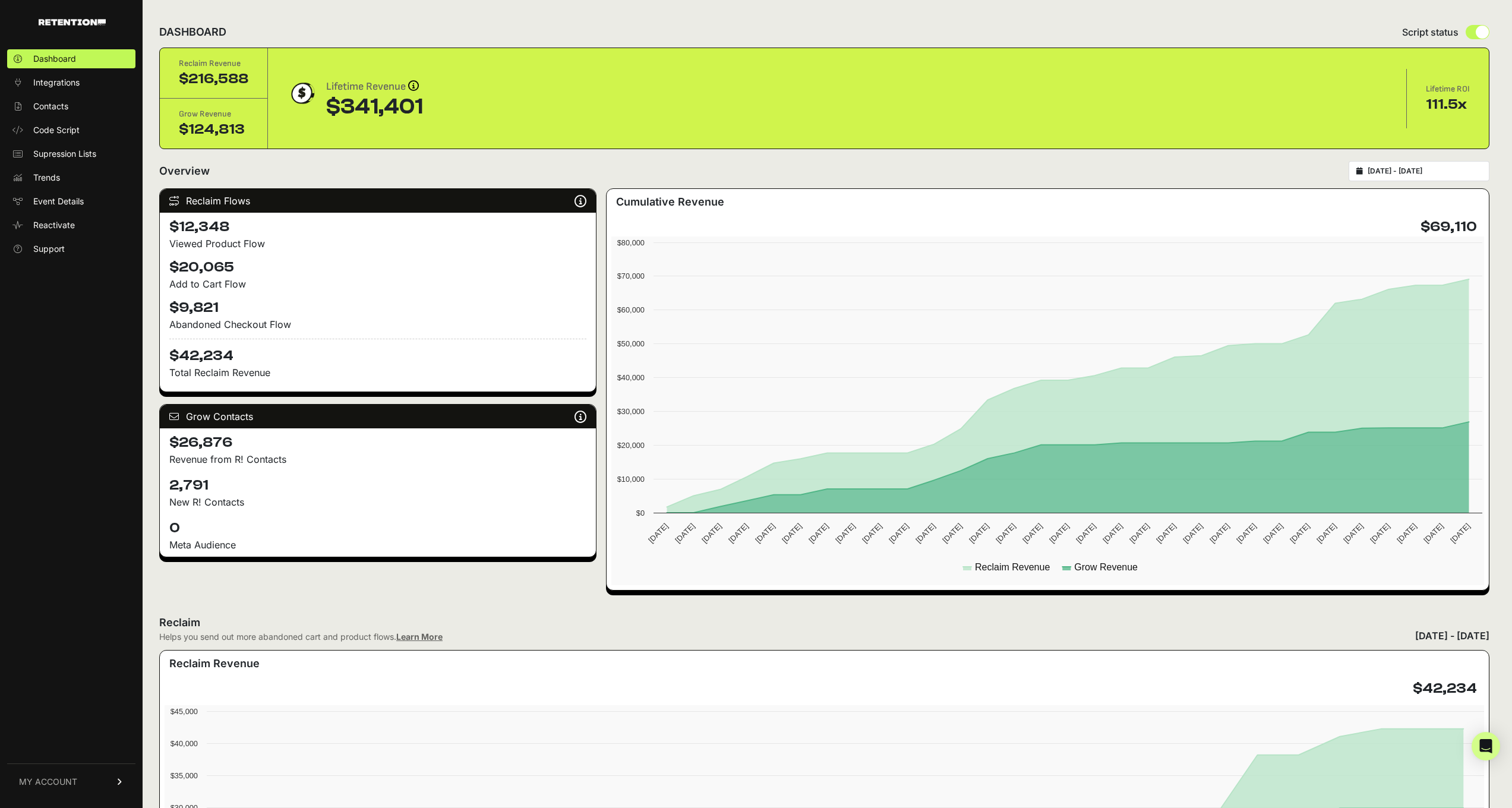
click at [217, 489] on h4 "2,791" at bounding box center [378, 486] width 417 height 19
drag, startPoint x: 217, startPoint y: 490, endPoint x: 146, endPoint y: 486, distance: 71.1
drag, startPoint x: 390, startPoint y: 568, endPoint x: 410, endPoint y: 564, distance: 20.4
click at [390, 568] on div "Reclaim Flows Reclaim identifies your known audience when your ESP can't (due t…" at bounding box center [377, 390] width 437 height 402
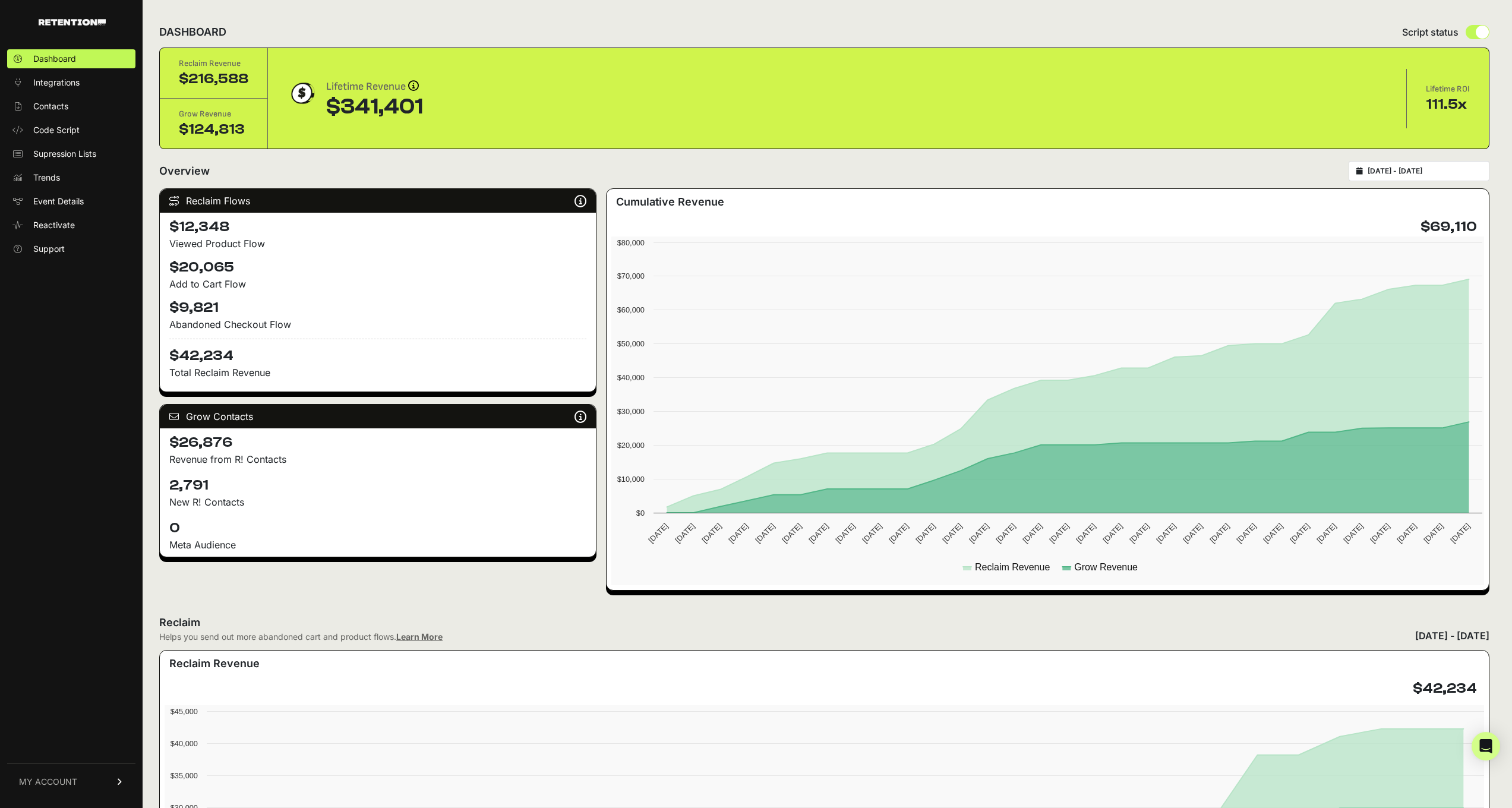
scroll to position [41, 0]
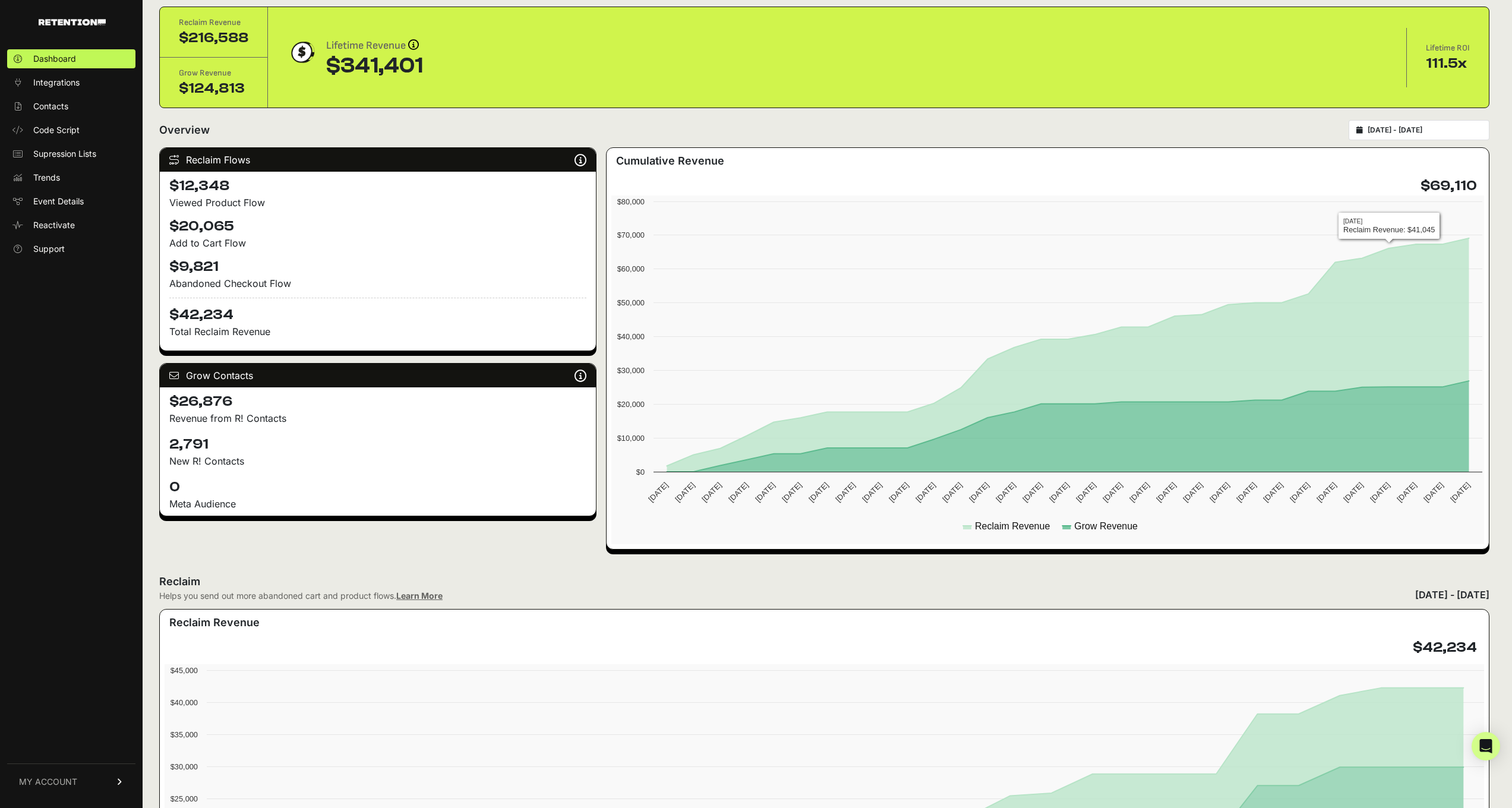
click at [1442, 136] on div "[DATE] - [DATE]" at bounding box center [1419, 129] width 140 height 20
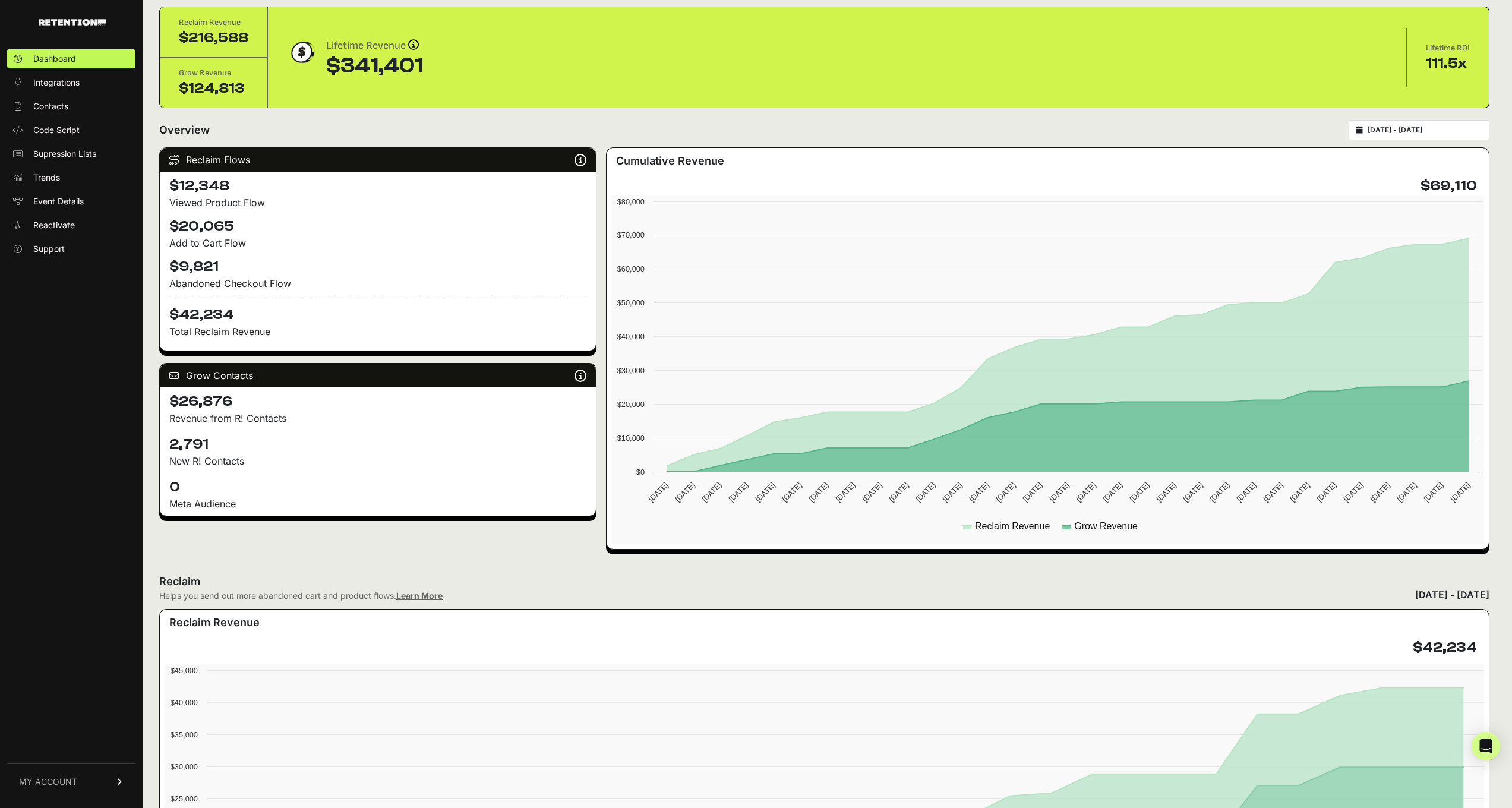
type input "[DATE]"
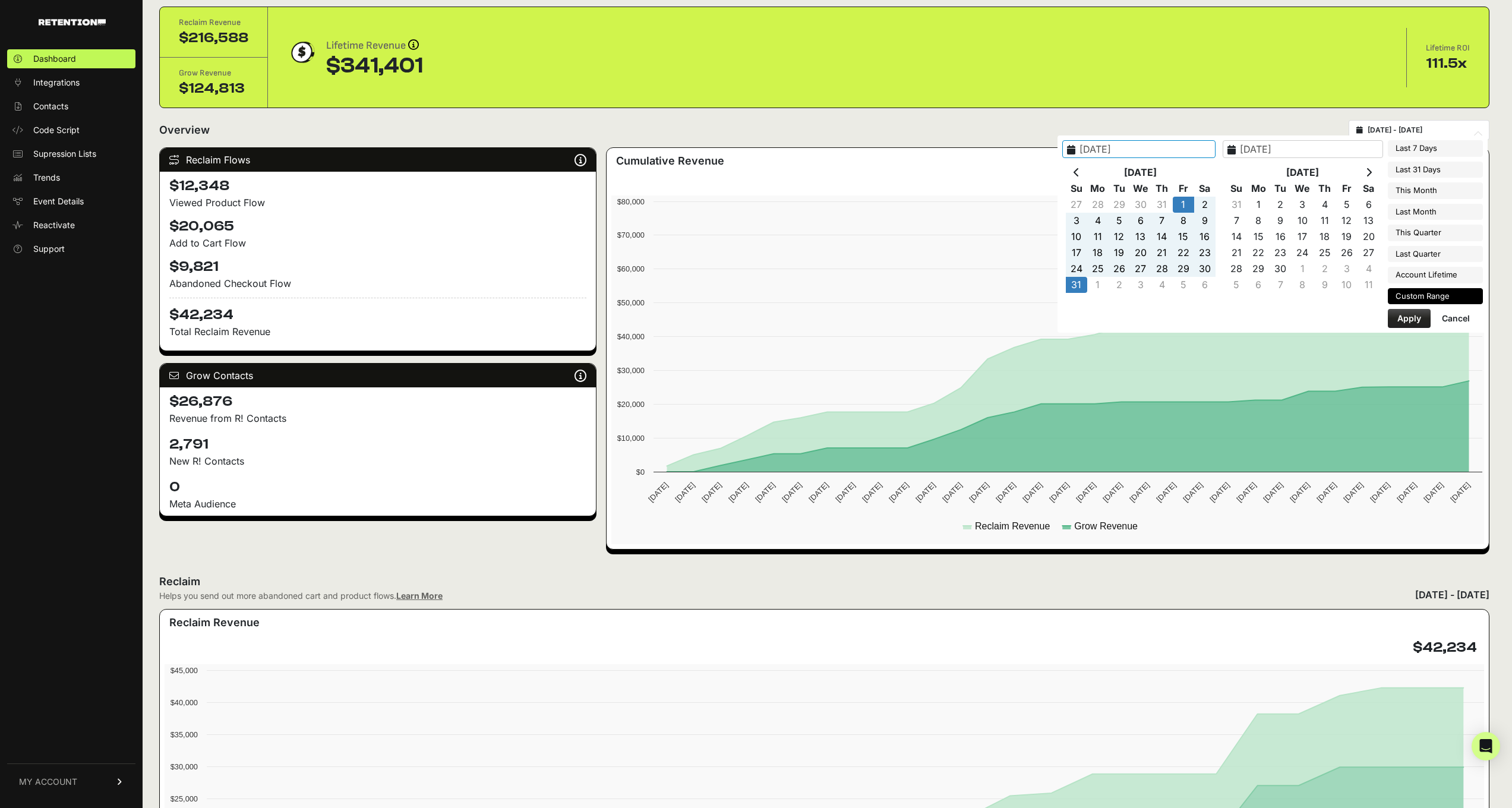
click at [1429, 128] on input "[DATE] - [DATE]" at bounding box center [1425, 130] width 114 height 10
type input "[DATE]"
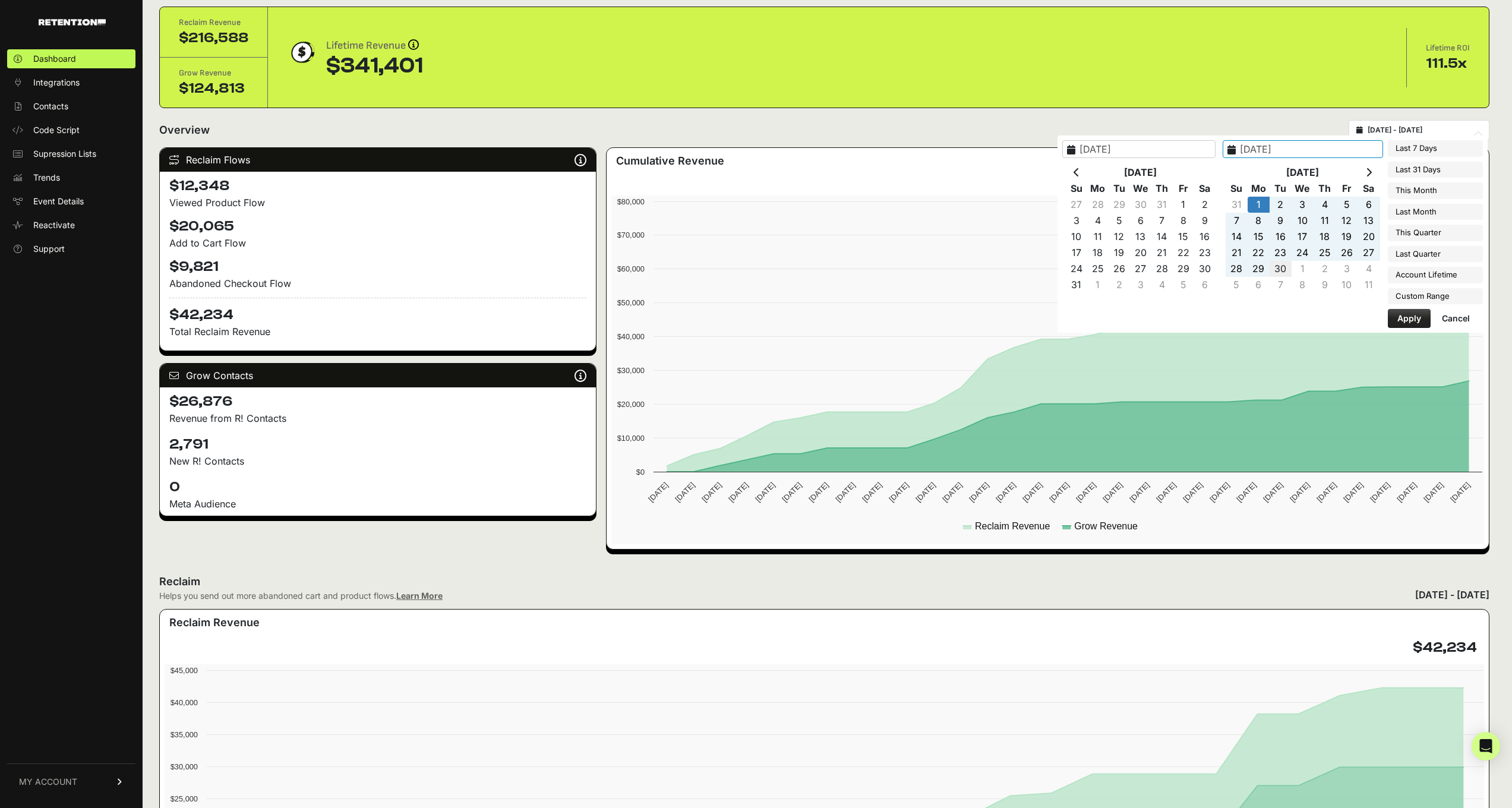
type input "[DATE]"
click at [1394, 322] on button "Apply" at bounding box center [1409, 319] width 43 height 19
type input "[DATE] - [DATE]"
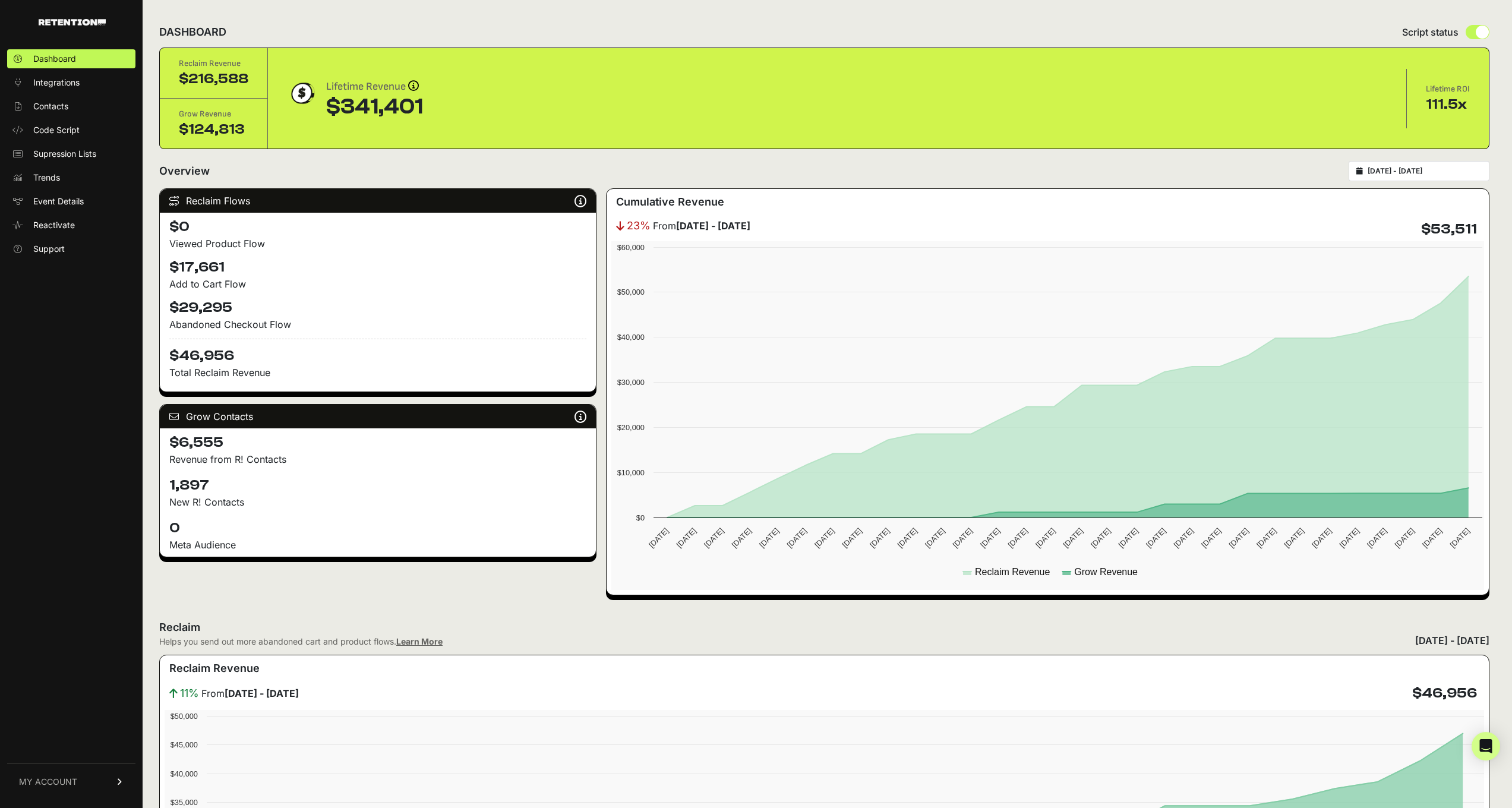
click at [625, 165] on div "Overview 2025-09-01 - 2025-09-30" at bounding box center [824, 171] width 1330 height 20
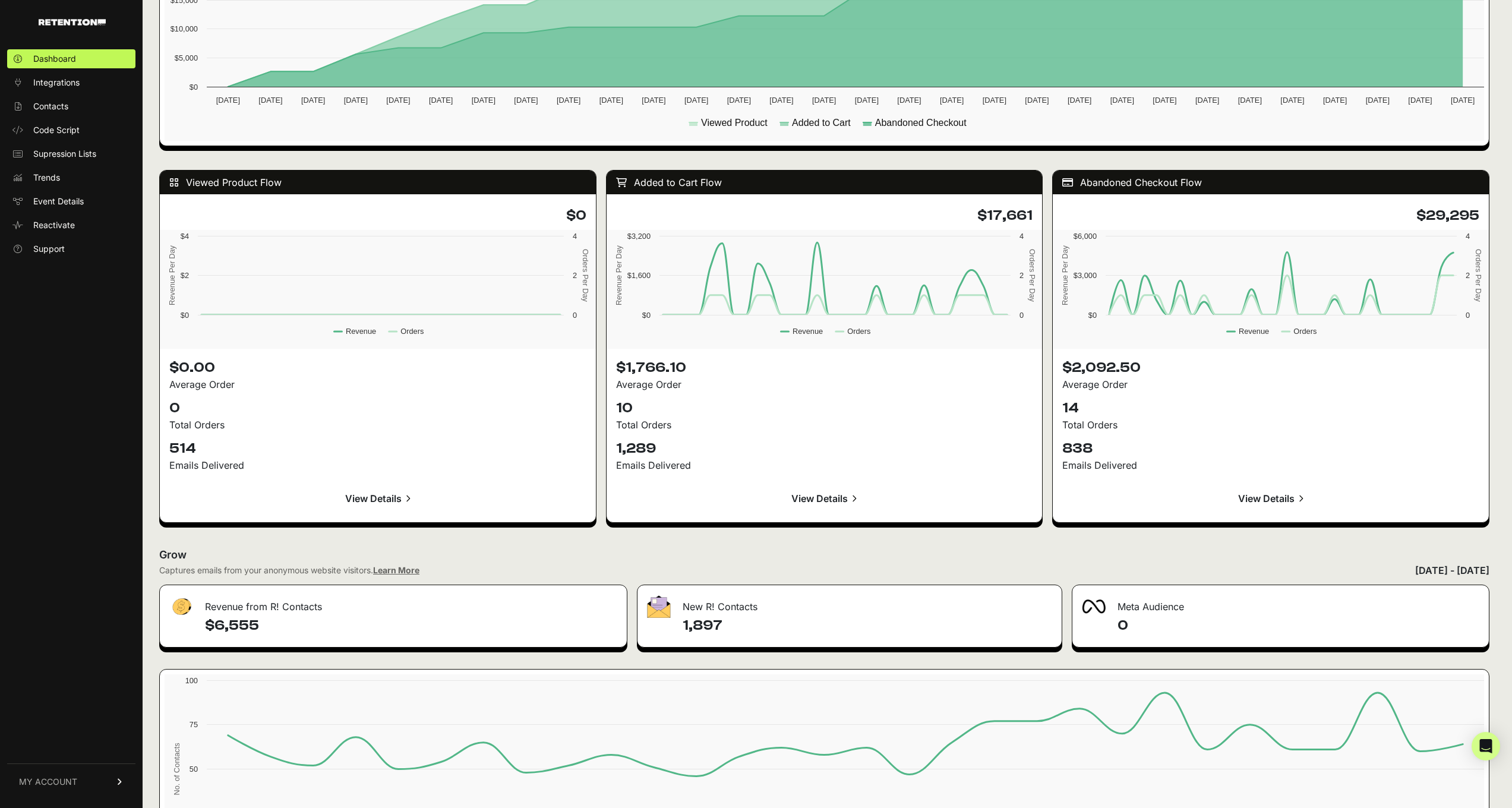
scroll to position [1019, 0]
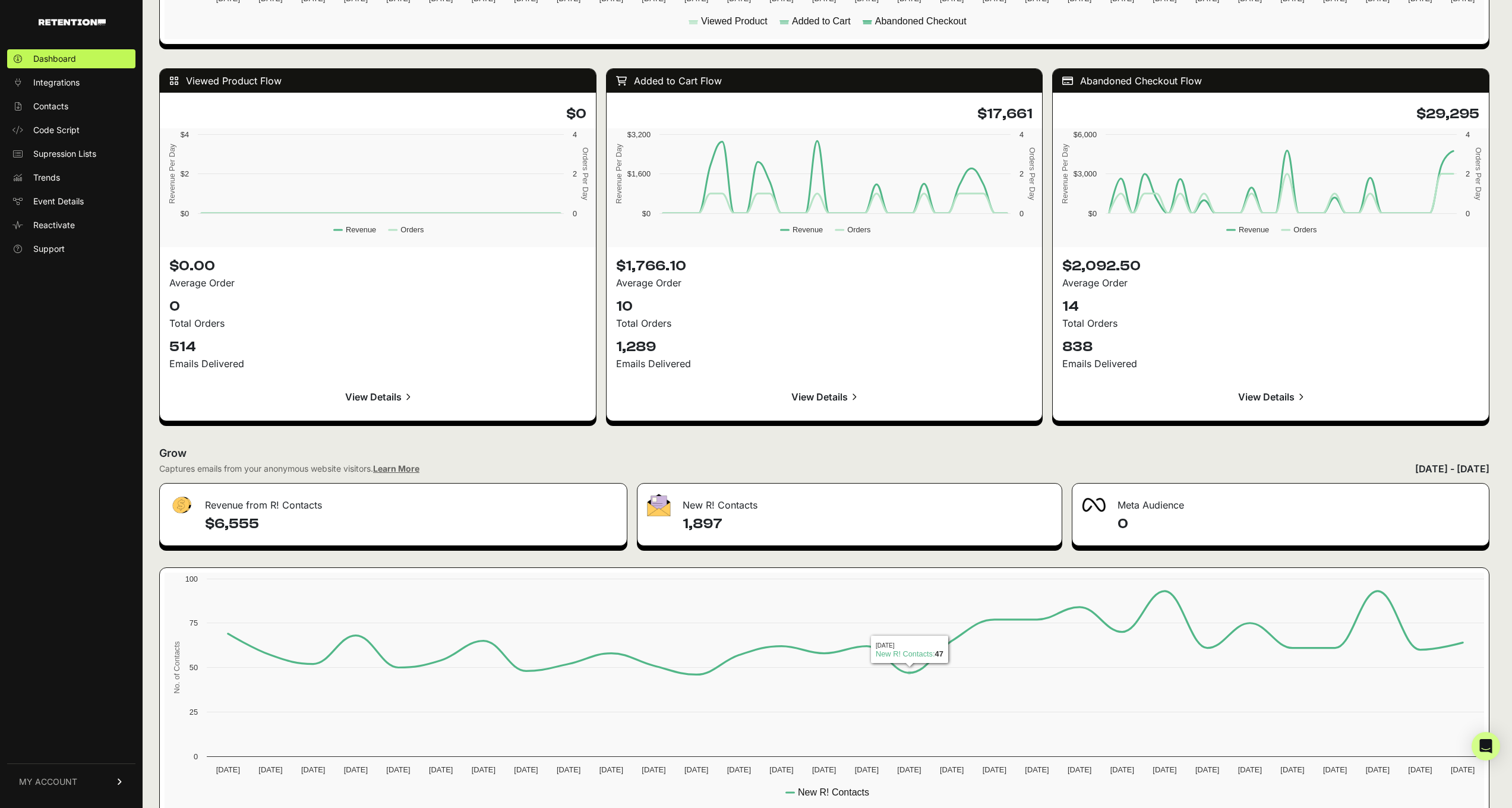
click at [900, 520] on h4 "1,897" at bounding box center [867, 524] width 370 height 19
click at [725, 511] on div "New R! Contacts" at bounding box center [850, 501] width 425 height 35
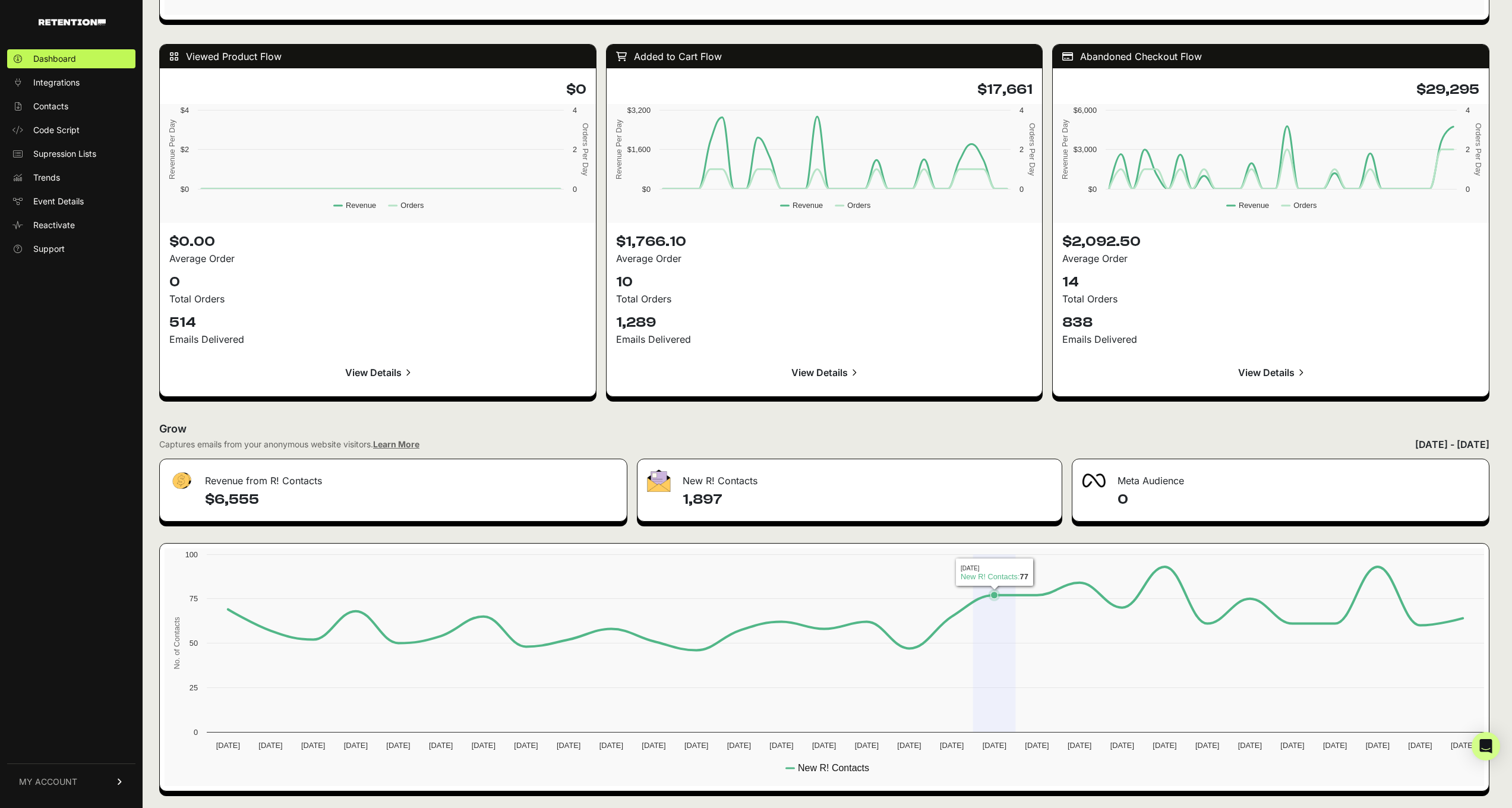
scroll to position [0, 0]
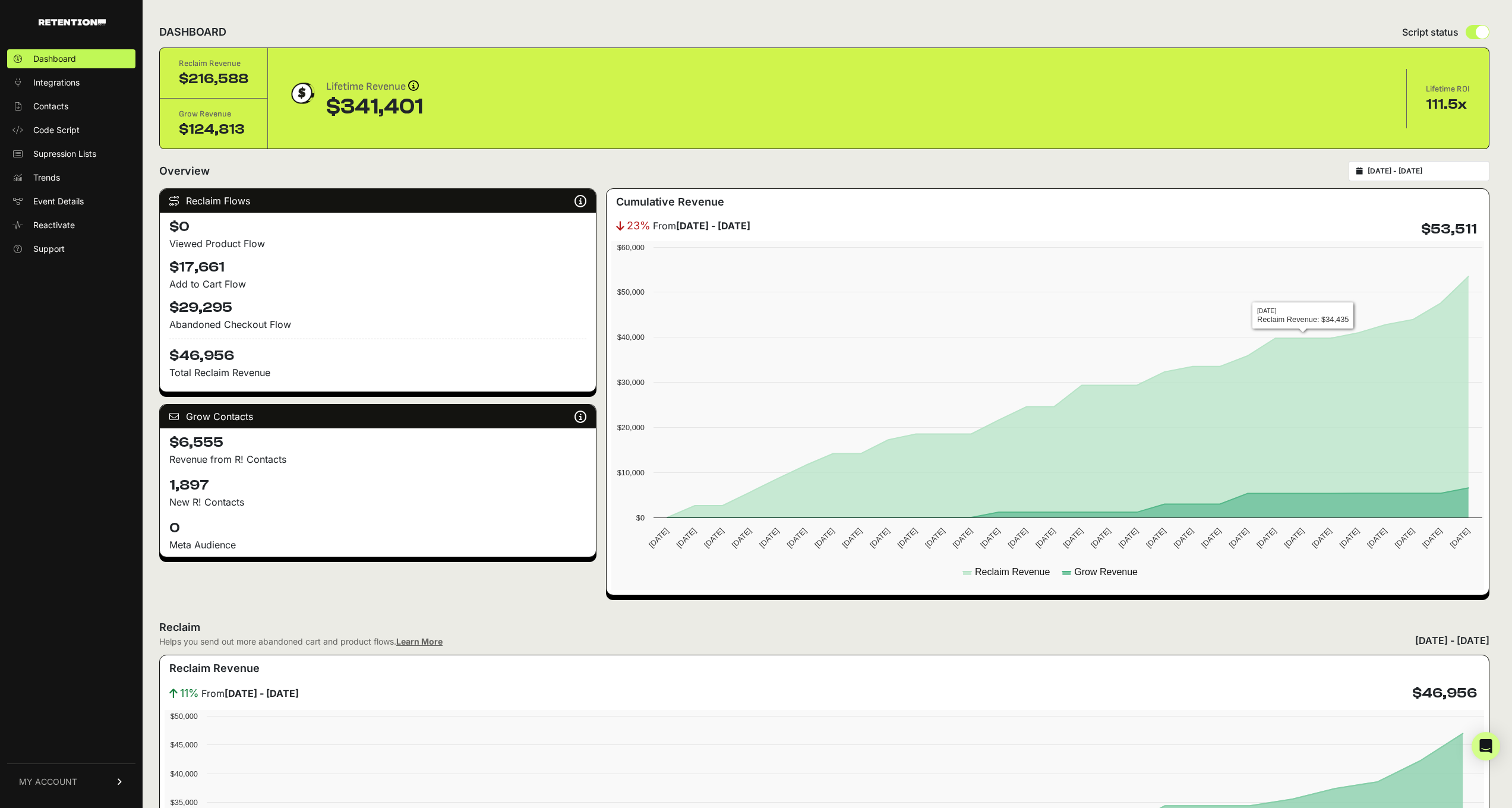
type input "2025-09-01"
type input "2025-09-30"
click at [1393, 173] on input "2025-09-01 - 2025-09-30" at bounding box center [1425, 171] width 114 height 10
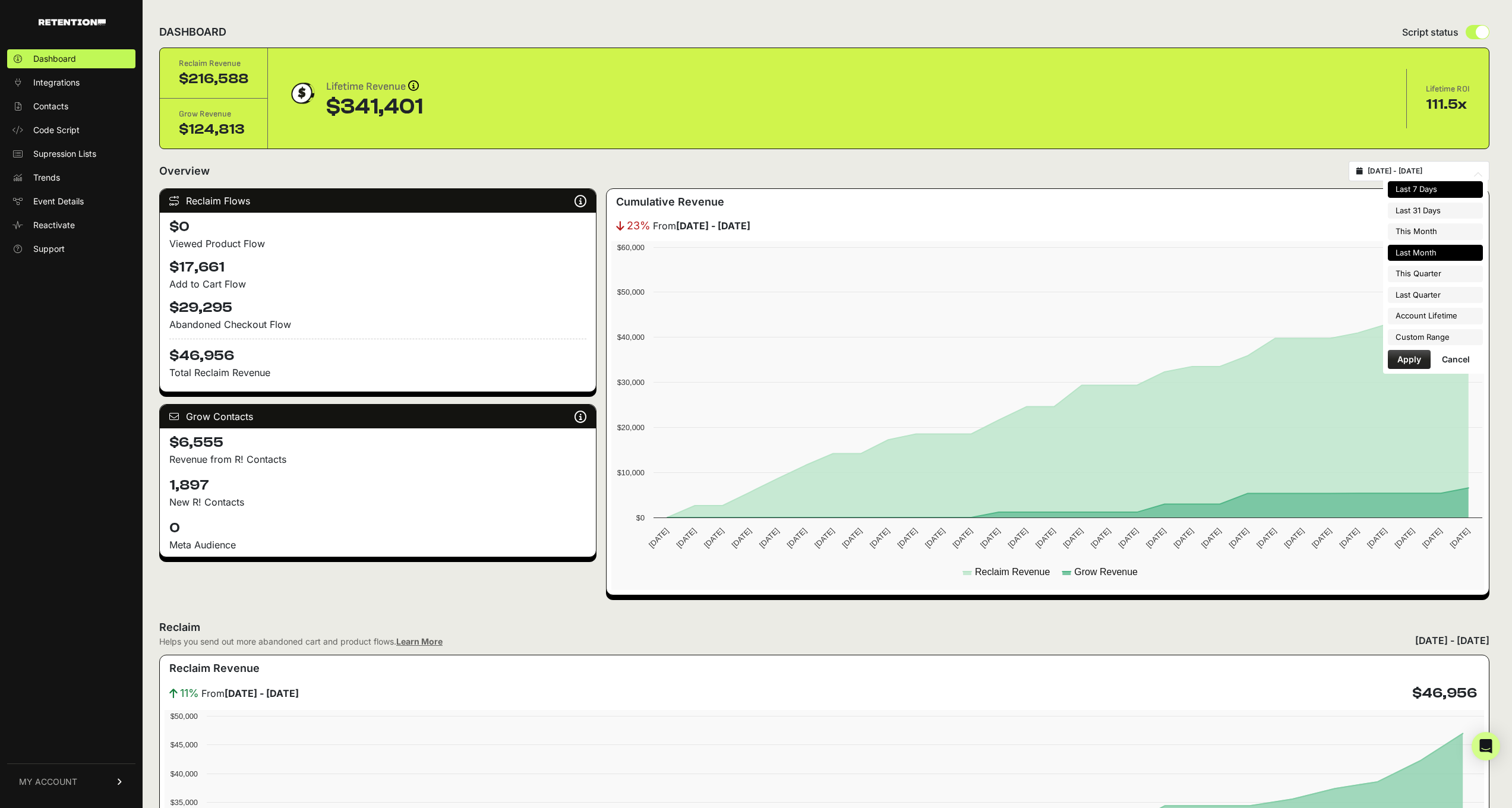
type input "2025-09-30"
type input "2025-10-06"
type input "2025-09-01"
type input "2025-09-30"
type input "2025-09-06"
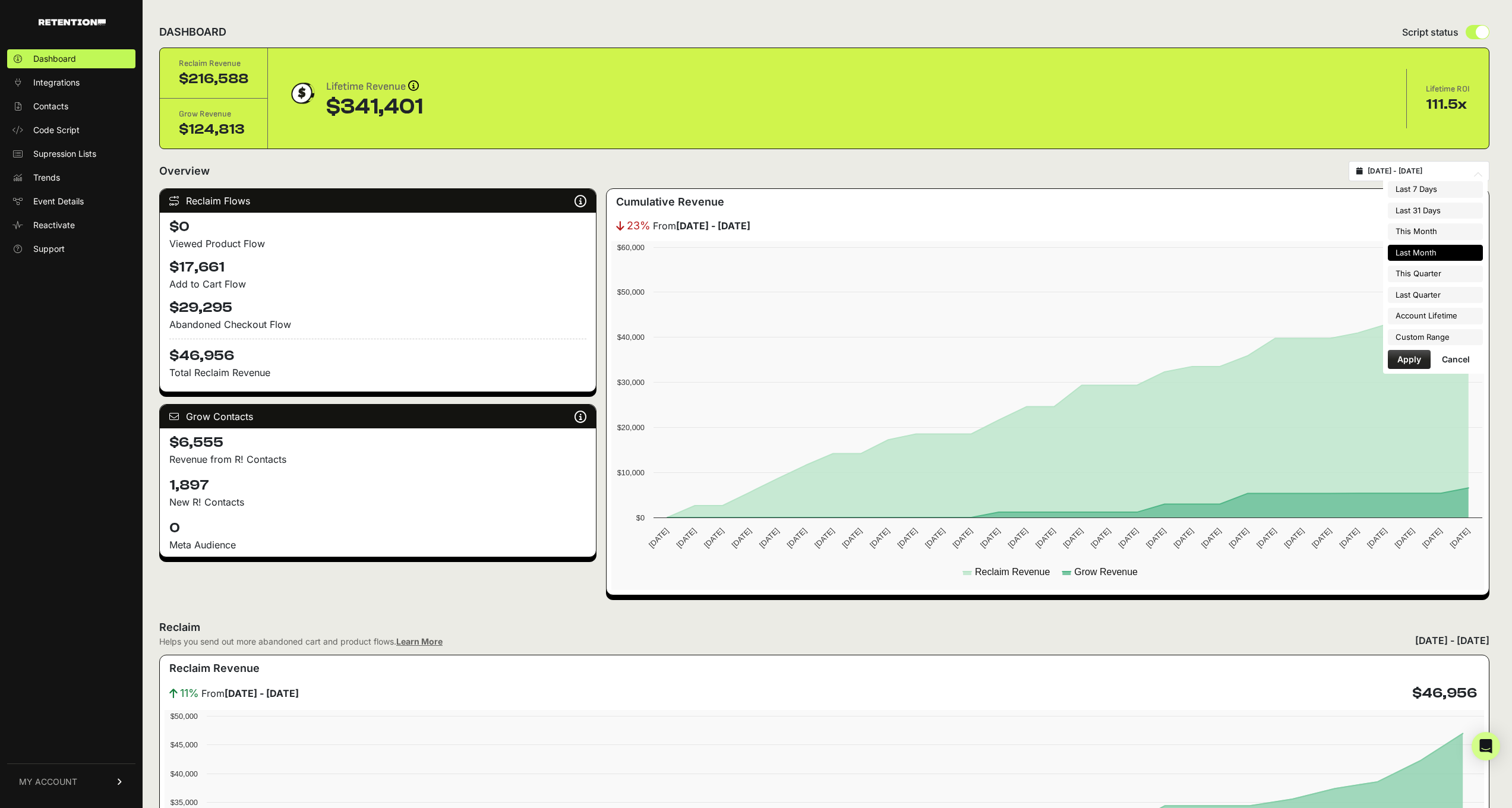
type input "2025-10-06"
type input "2025-10-01"
type input "2025-10-31"
type input "2025-09-01"
type input "2025-09-30"
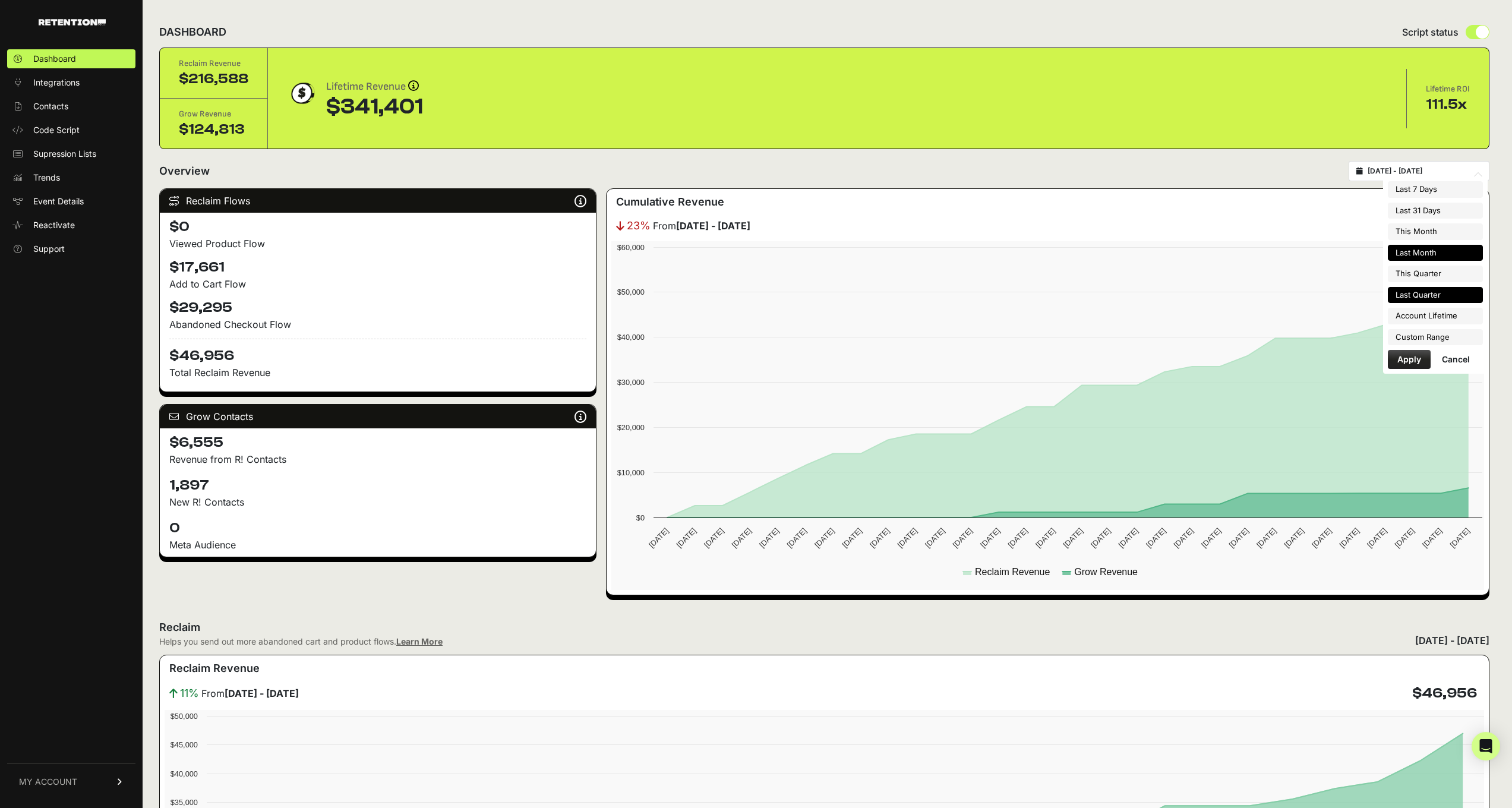
type input "2025-10-01"
type input "2025-12-31"
type input "2025-07-01"
type input "2025-09-30"
type input "2025-03-21"
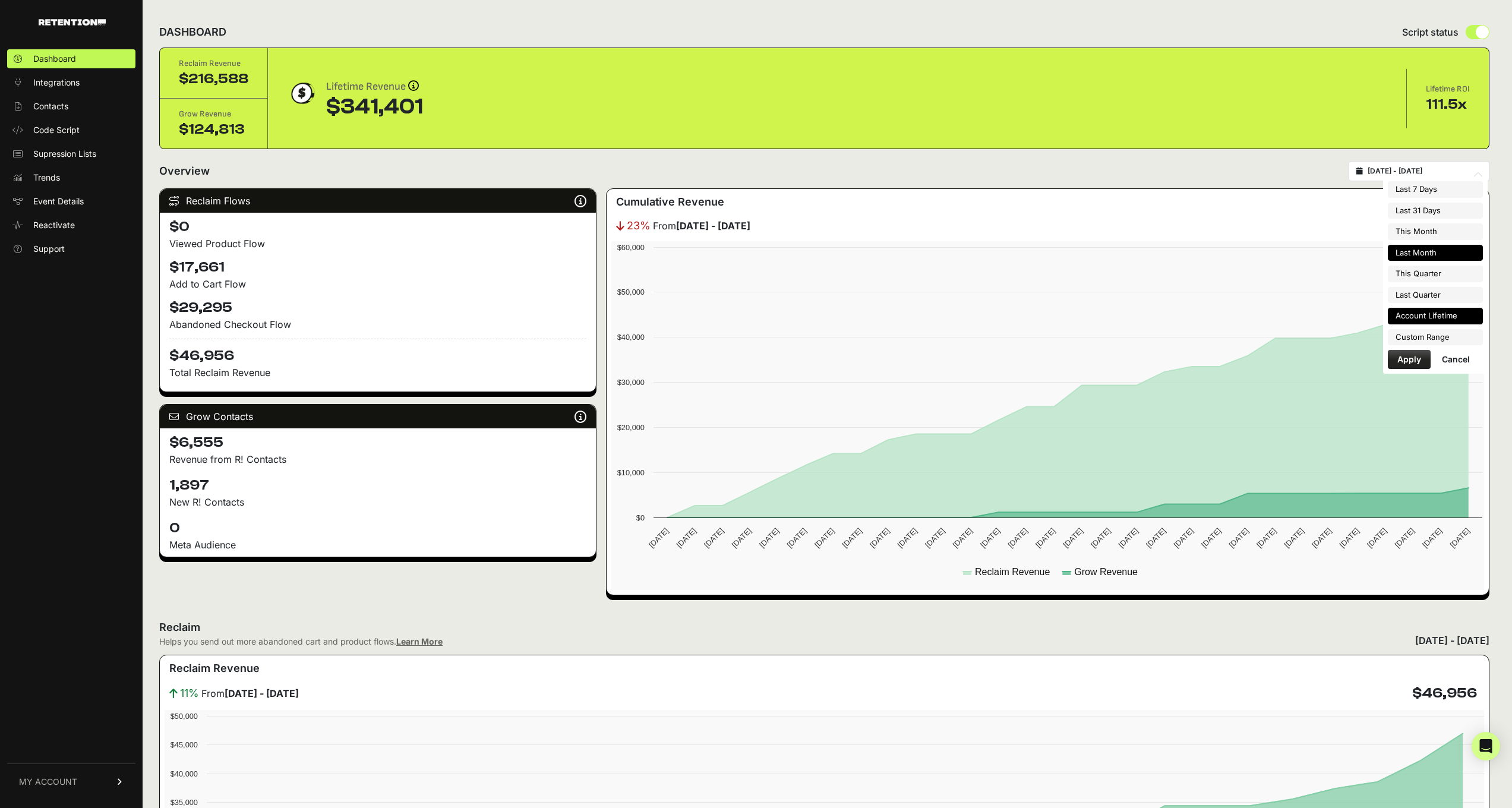
type input "2025-10-06"
type input "2025-09-01"
type input "2025-09-30"
click at [1417, 329] on li "Custom Range" at bounding box center [1435, 337] width 95 height 17
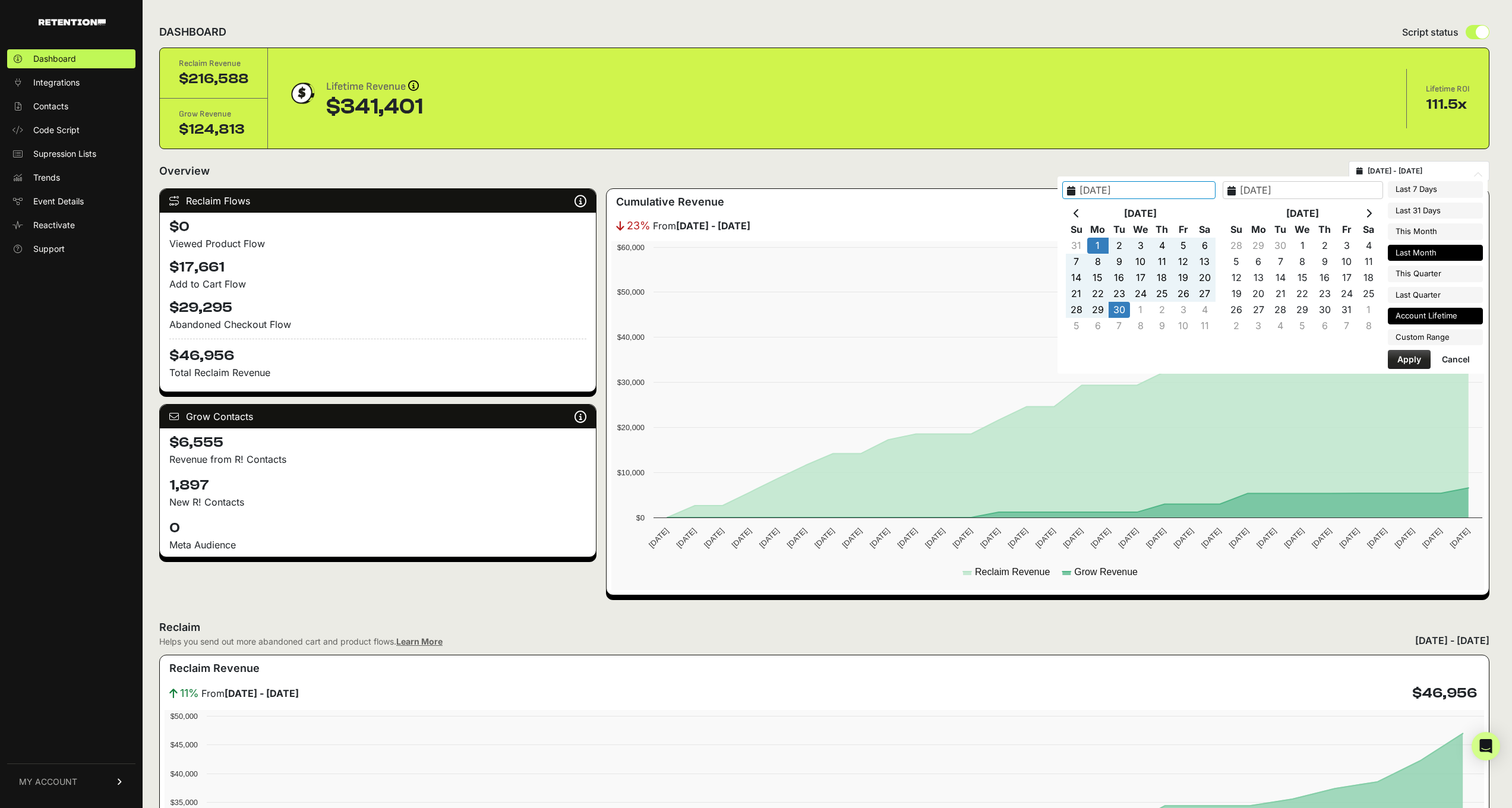
type input "2025-03-21"
type input "2025-10-06"
type input "2025-09-01"
type input "2025-09-30"
click at [1085, 211] on th at bounding box center [1077, 214] width 21 height 16
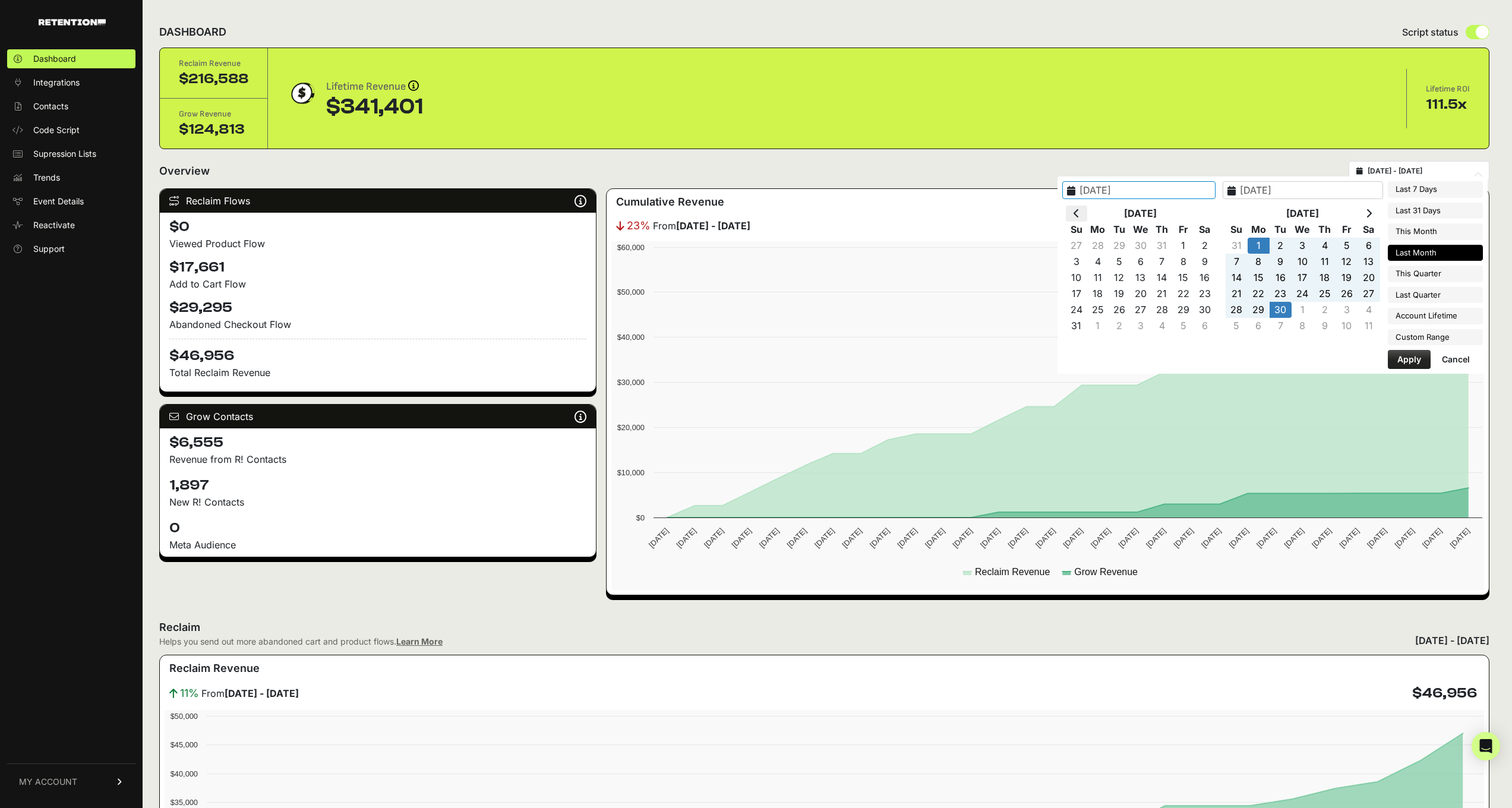
click at [1075, 213] on icon at bounding box center [1077, 213] width 6 height 10
type input "2025-07-01"
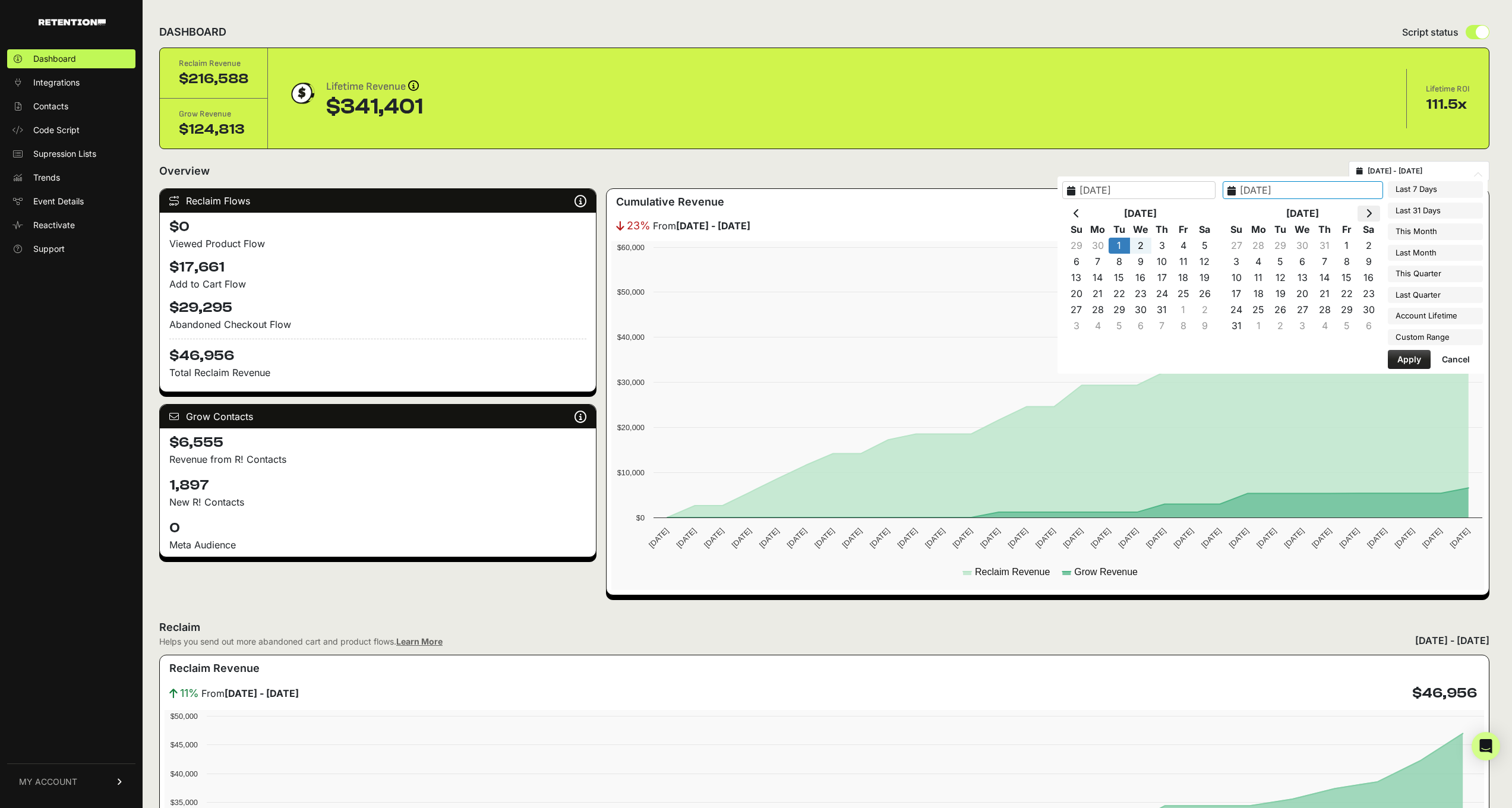
click at [1366, 214] on th at bounding box center [1369, 214] width 22 height 16
type input "2025-09-30"
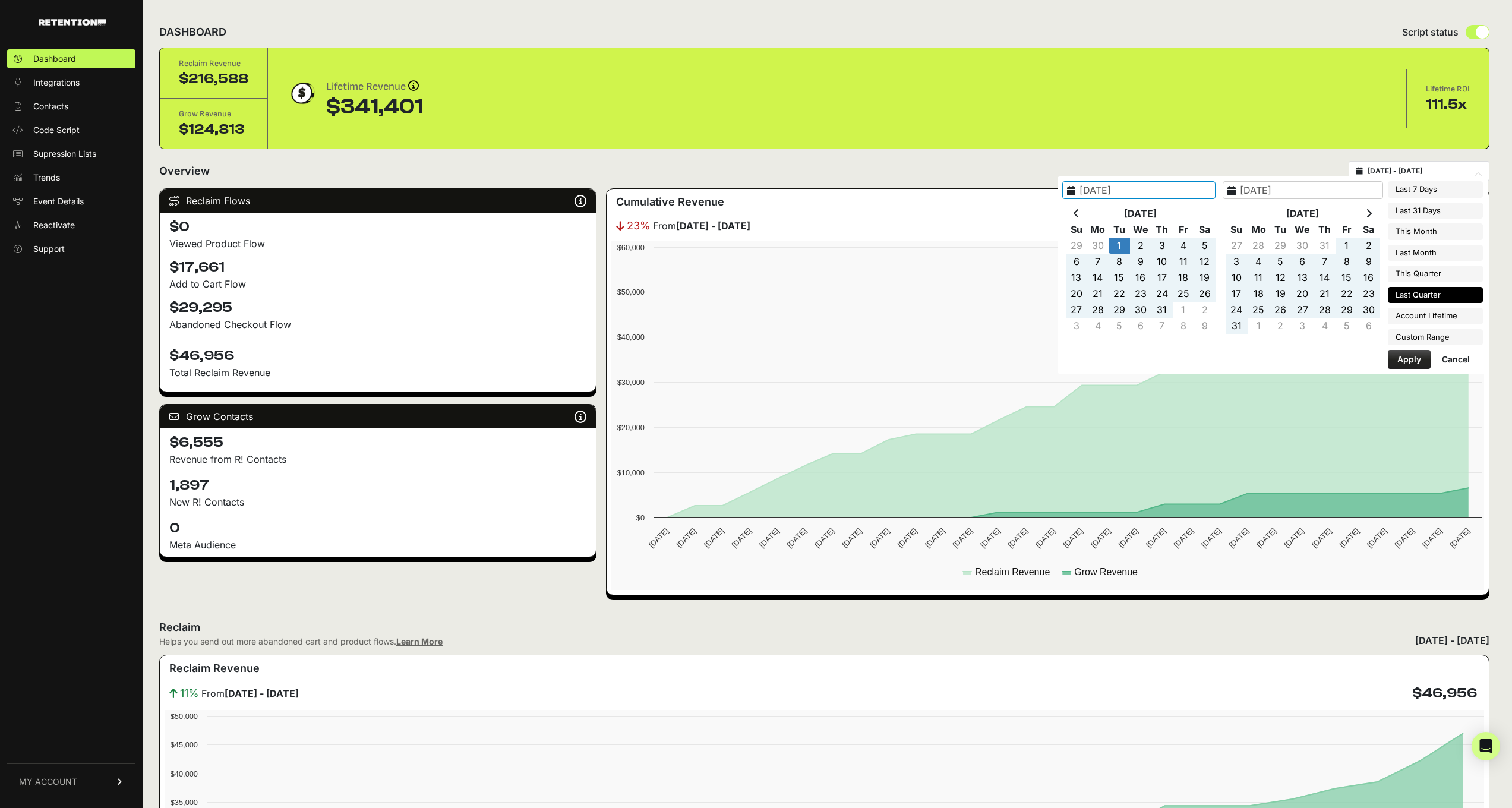
type input "2025-07-01"
click at [1393, 356] on button "Apply" at bounding box center [1409, 359] width 43 height 19
type input "2025-07-01 - 2025-09-30"
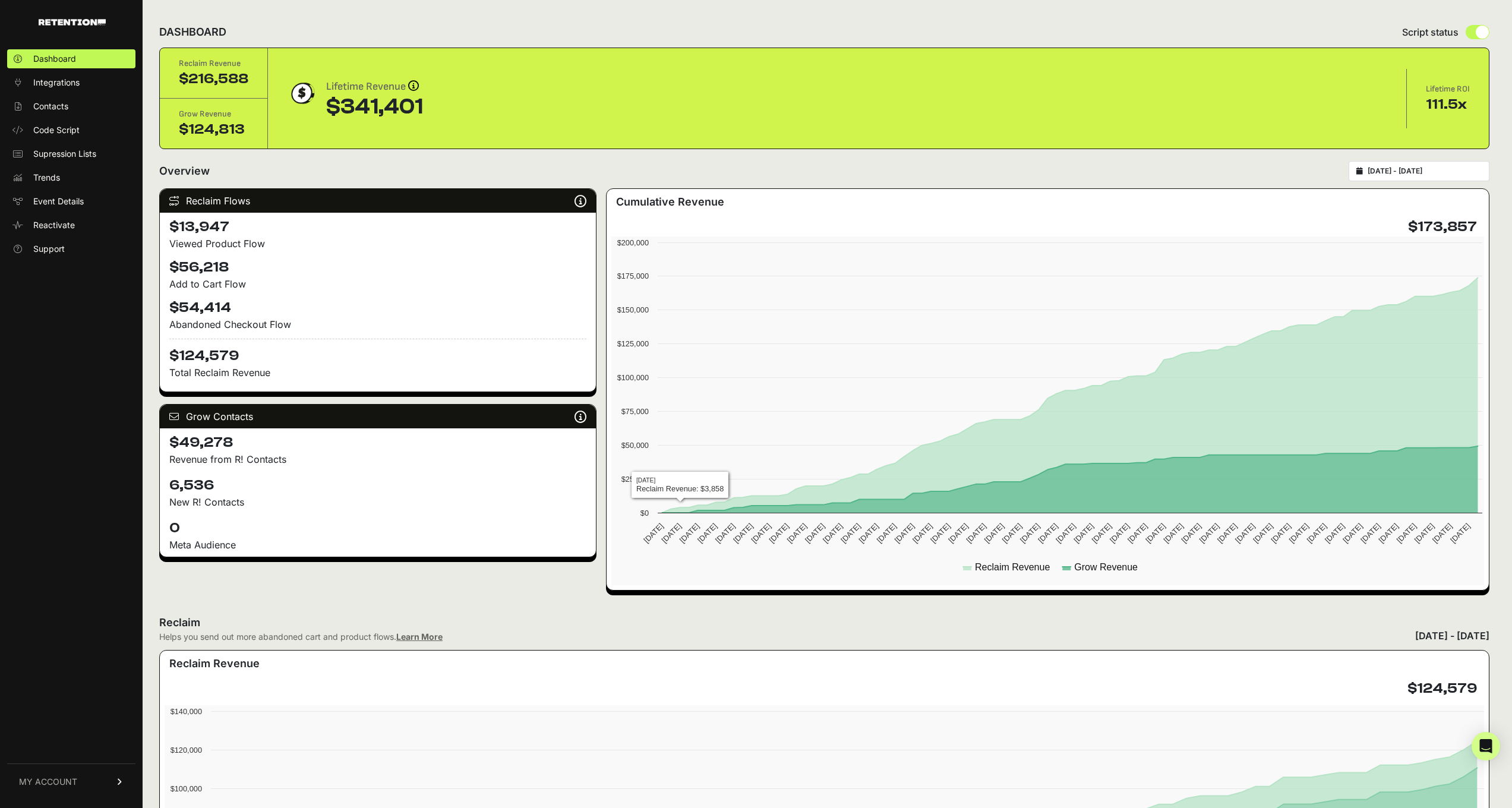
click at [530, 585] on div "Reclaim Flows Reclaim identifies your known audience when your ESP can't (due t…" at bounding box center [377, 390] width 437 height 402
click at [1403, 165] on div "2025-07-01 - 2025-09-30" at bounding box center [1419, 171] width 140 height 20
click at [1478, 169] on input "2025-07-01 - 2025-09-30" at bounding box center [1425, 171] width 114 height 10
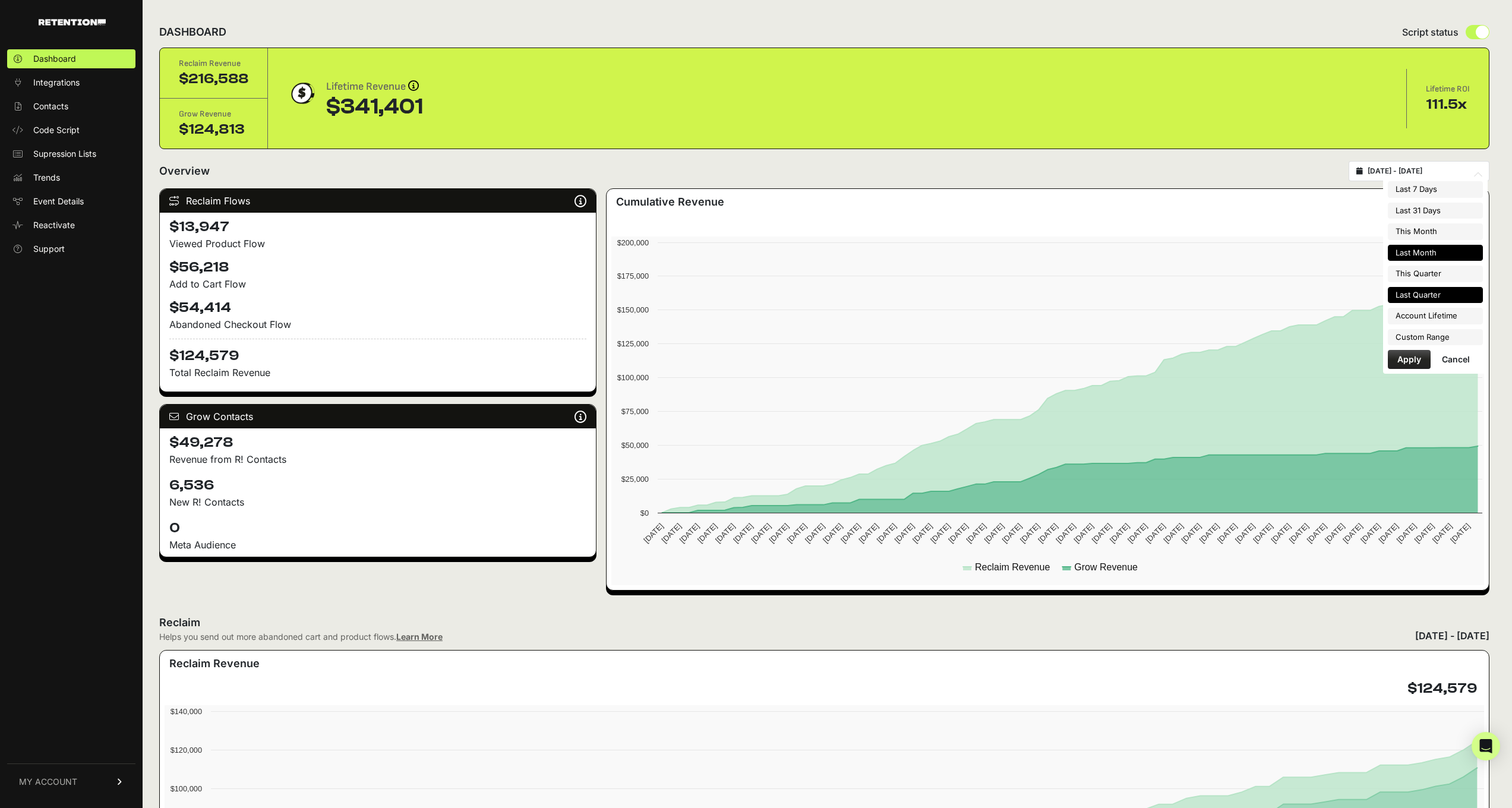
click at [1430, 251] on li "Last Month" at bounding box center [1435, 253] width 95 height 17
type input "2025-09-01 - 2025-09-30"
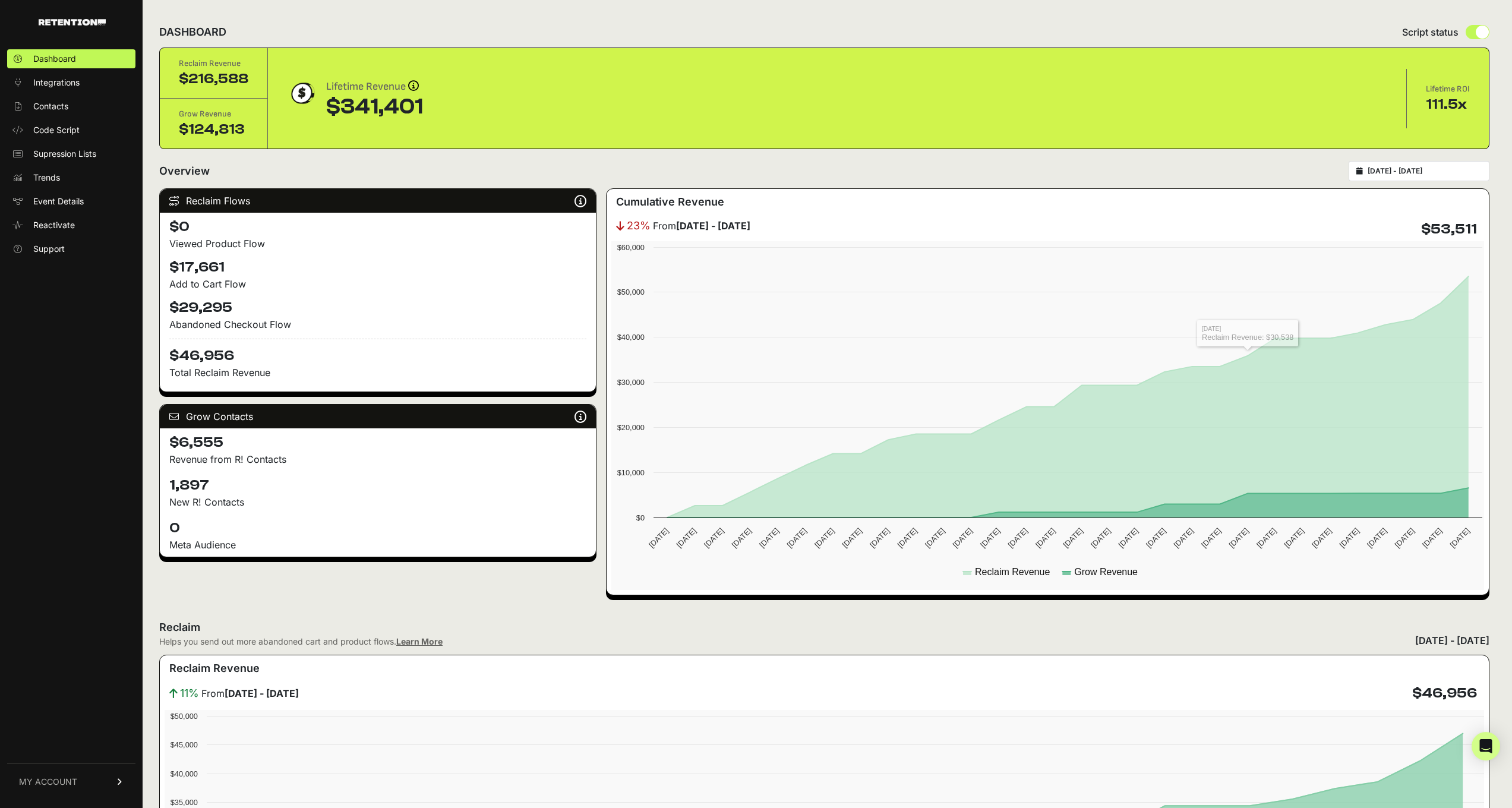
type input "[DATE]"
click at [1445, 169] on input "[DATE] - [DATE]" at bounding box center [1425, 171] width 114 height 10
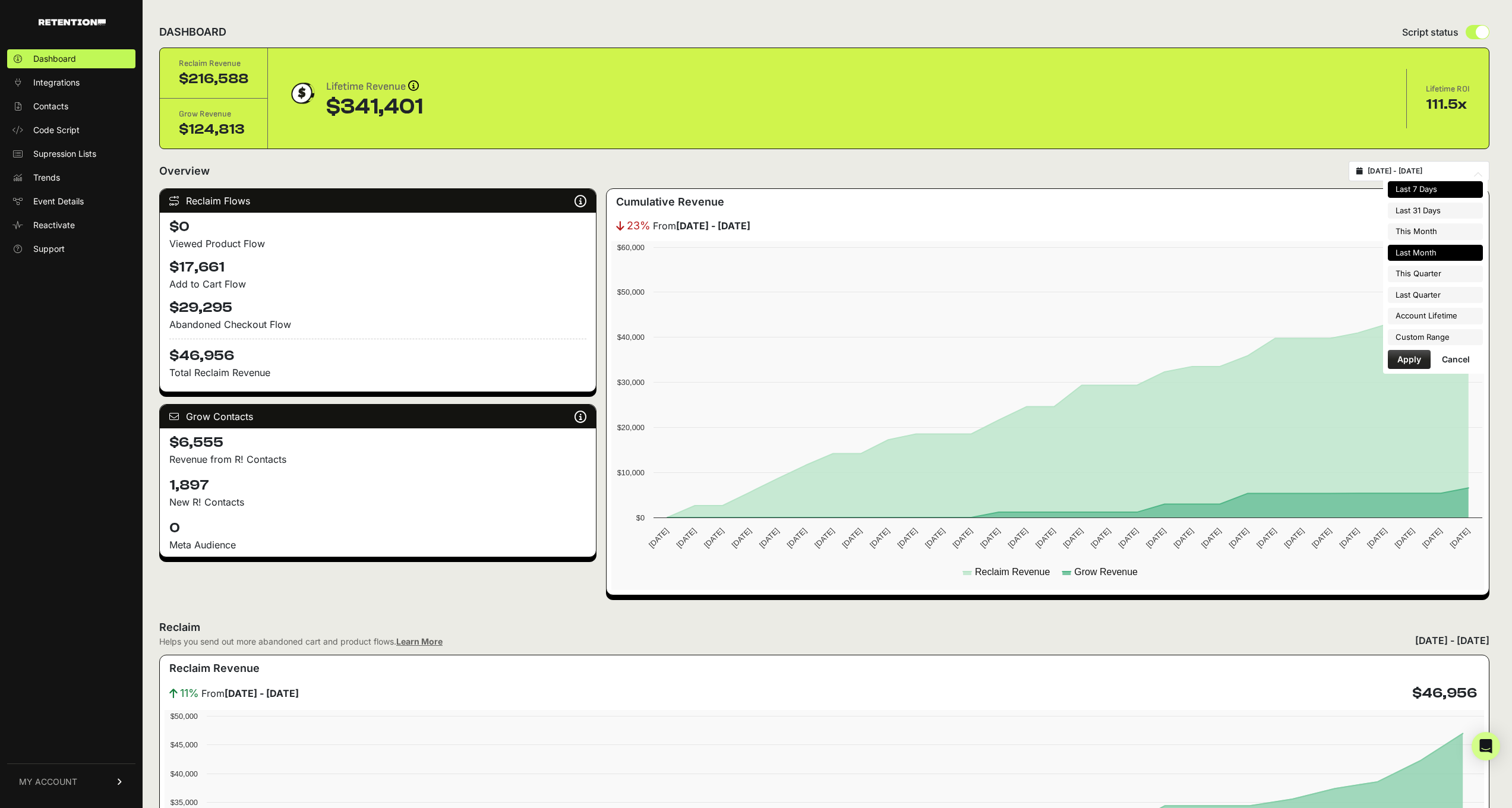
type input "[DATE]"
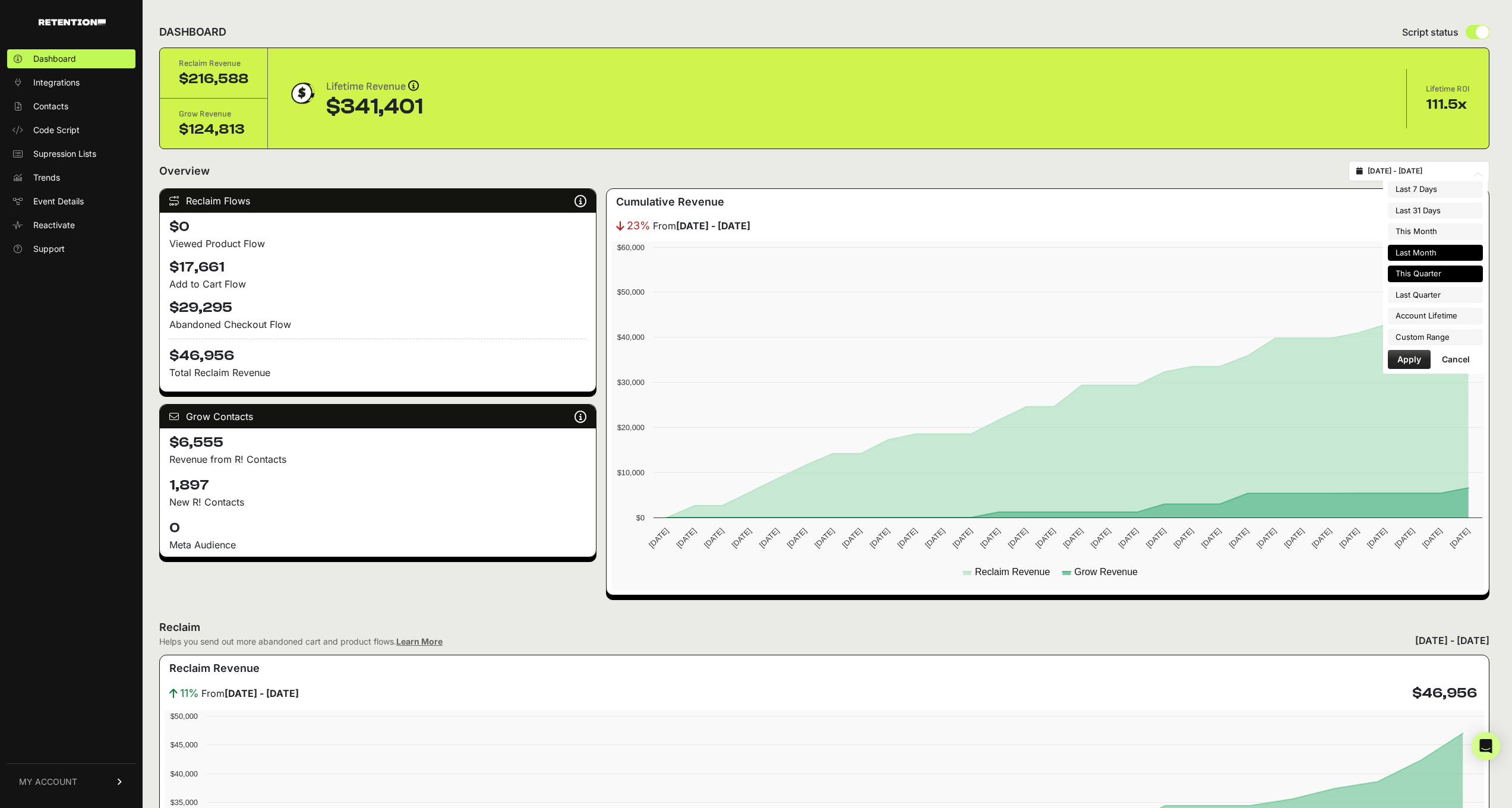
type input "[DATE]"
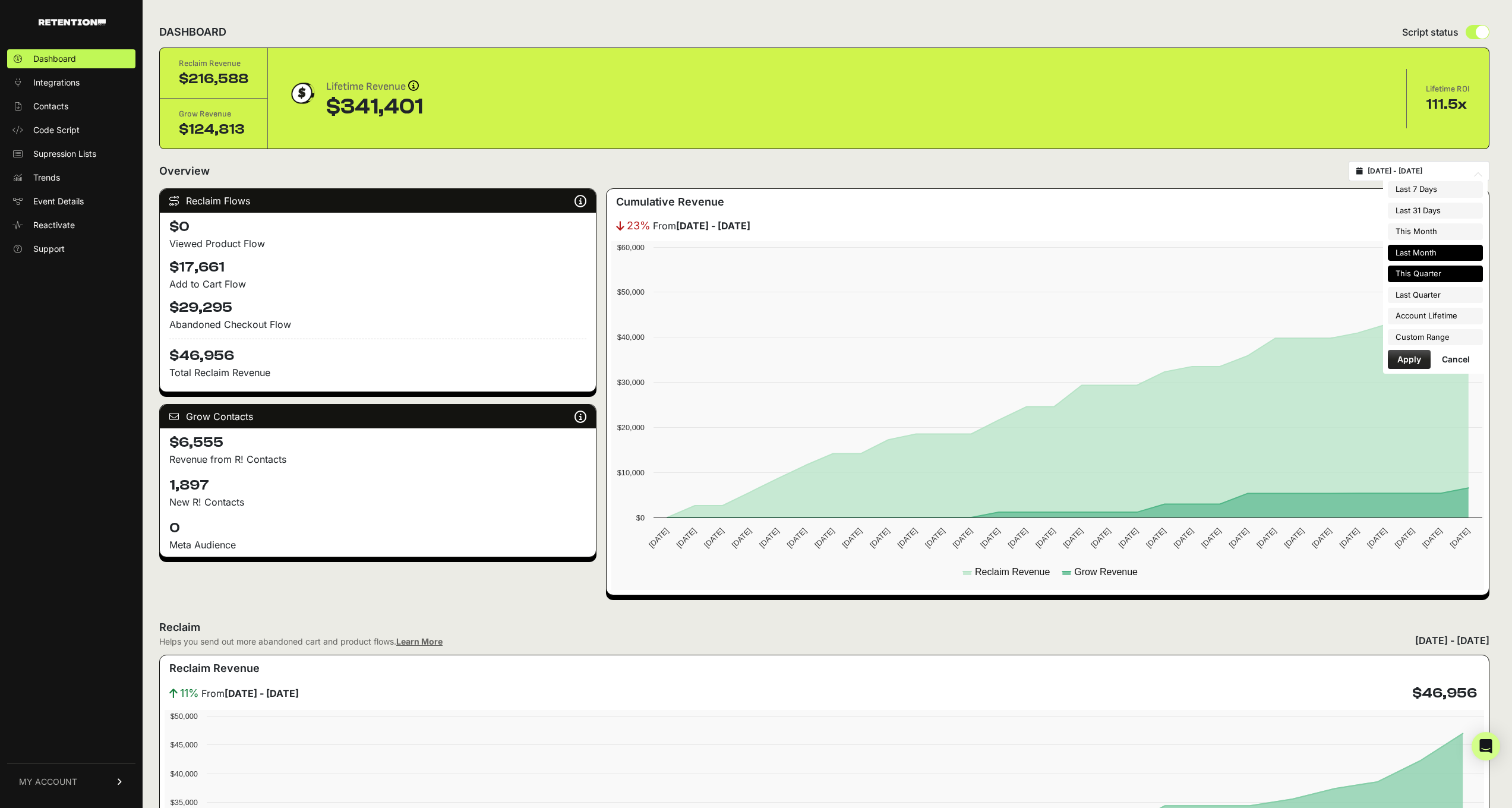
type input "[DATE]"
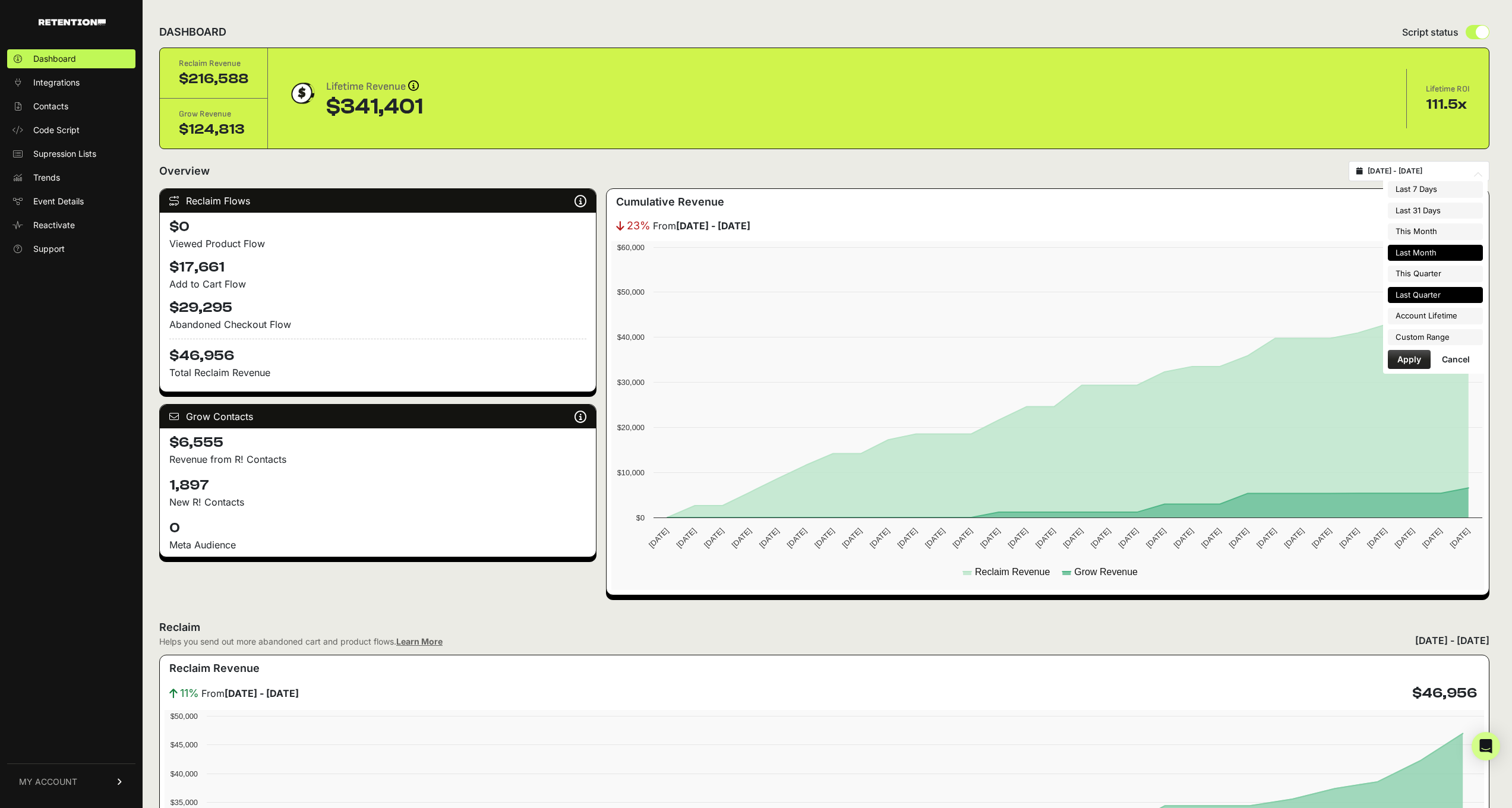
type input "[DATE]"
click at [1451, 334] on li "Custom Range" at bounding box center [1435, 337] width 95 height 17
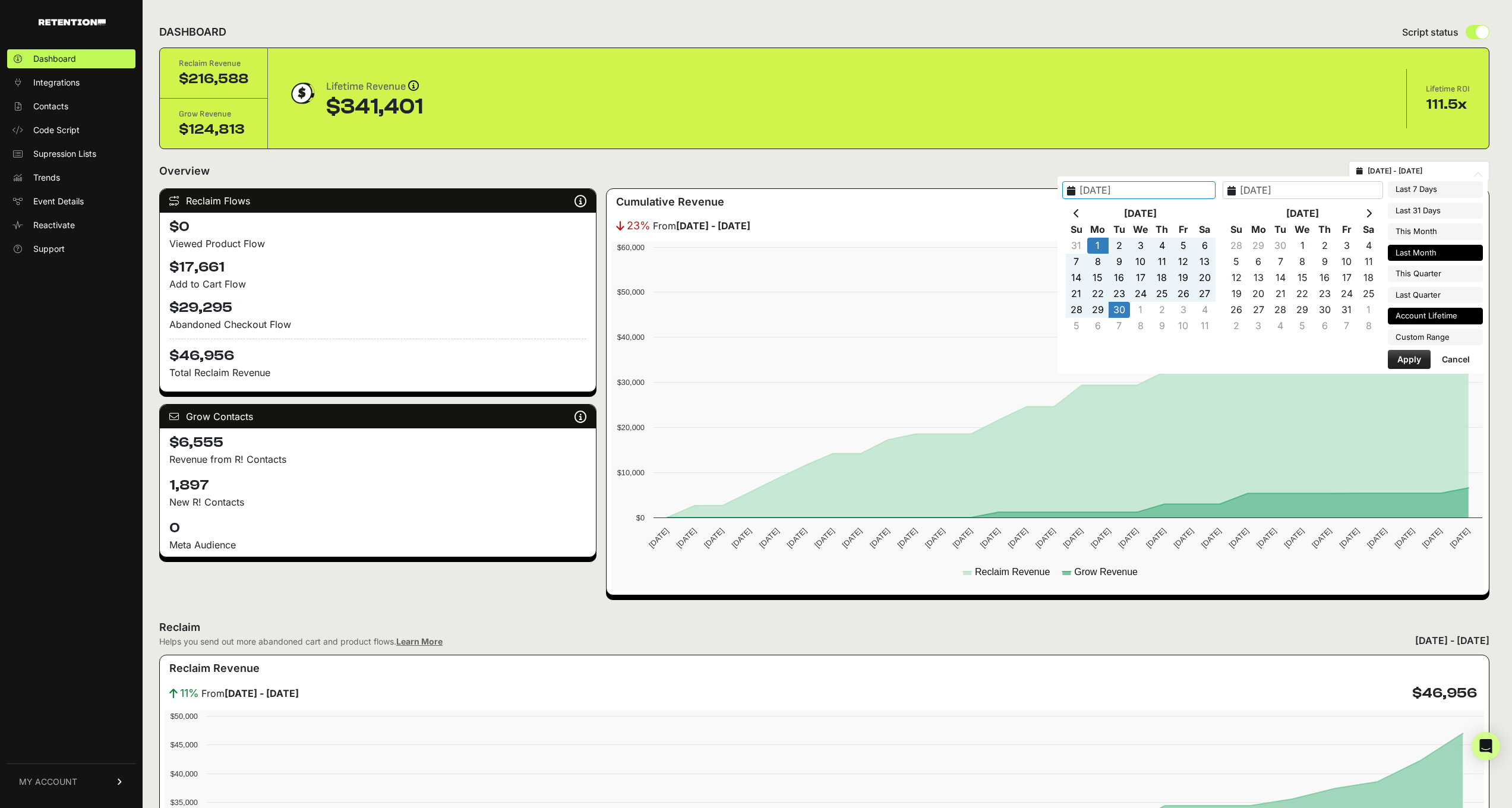
type input "[DATE]"
click at [1084, 208] on th at bounding box center [1077, 214] width 21 height 16
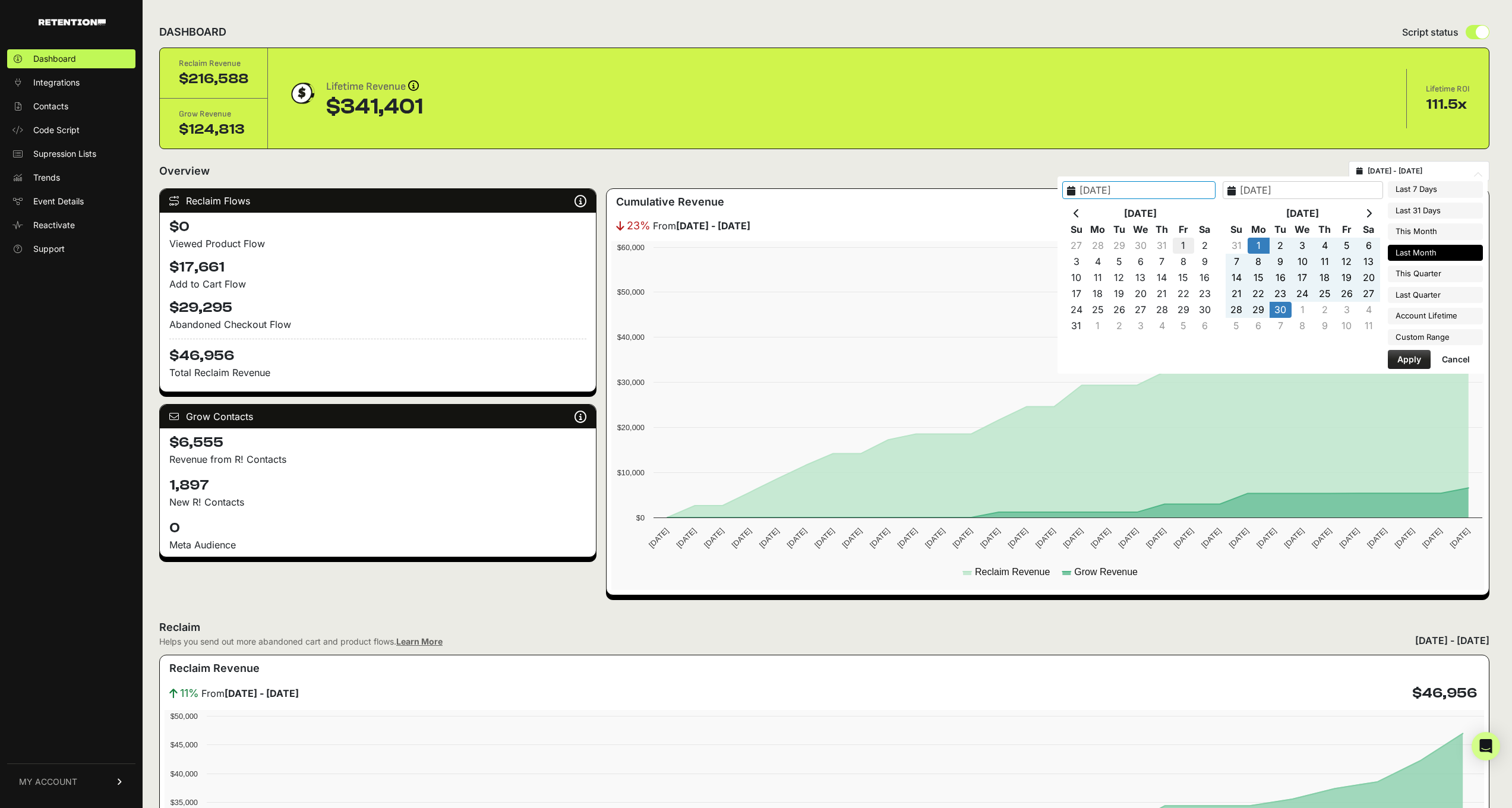
type input "[DATE]"
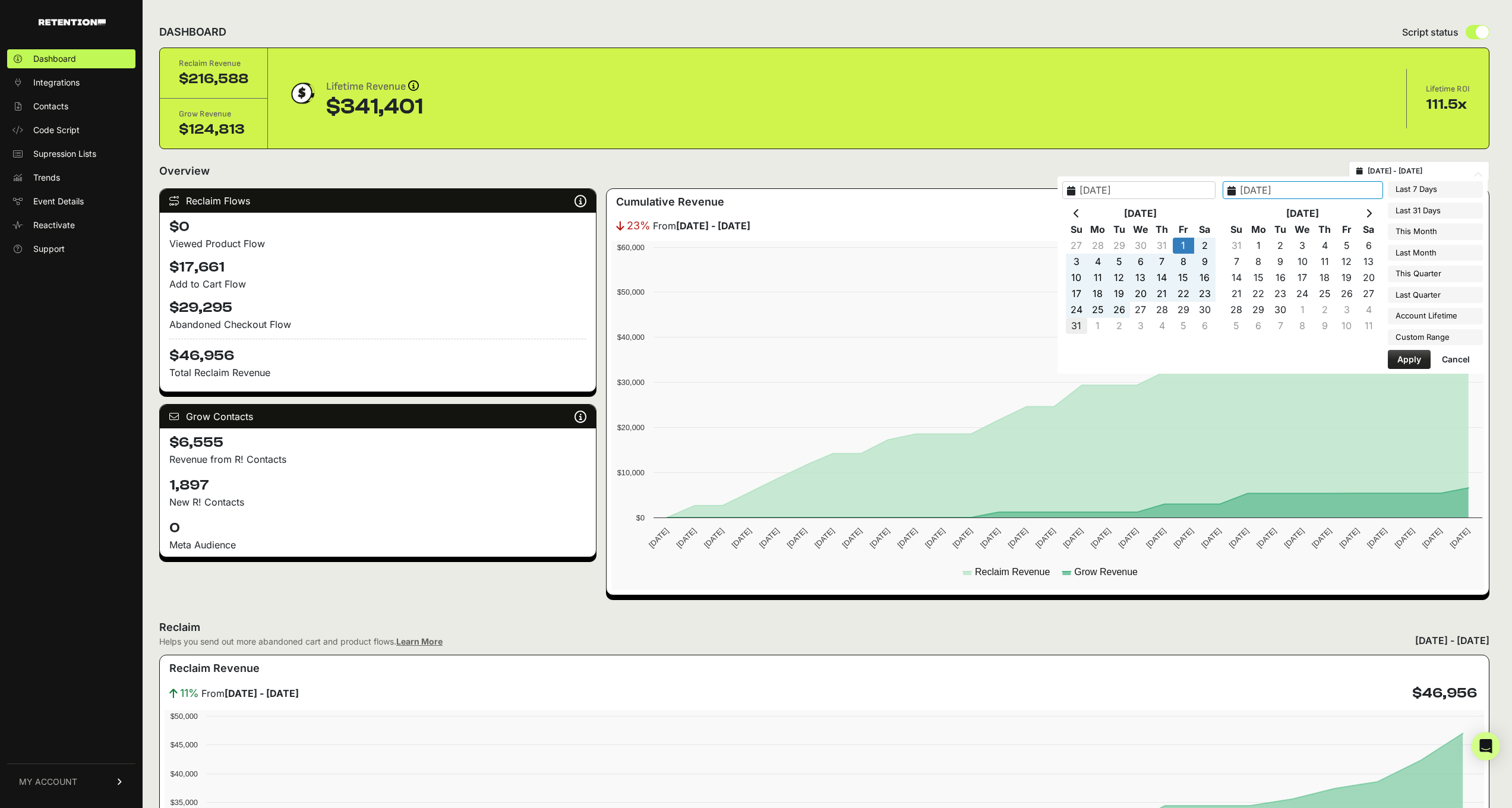
type input "[DATE]"
click at [1414, 356] on button "Apply" at bounding box center [1409, 359] width 43 height 19
type input "[DATE] - [DATE]"
